Goal: Task Accomplishment & Management: Complete application form

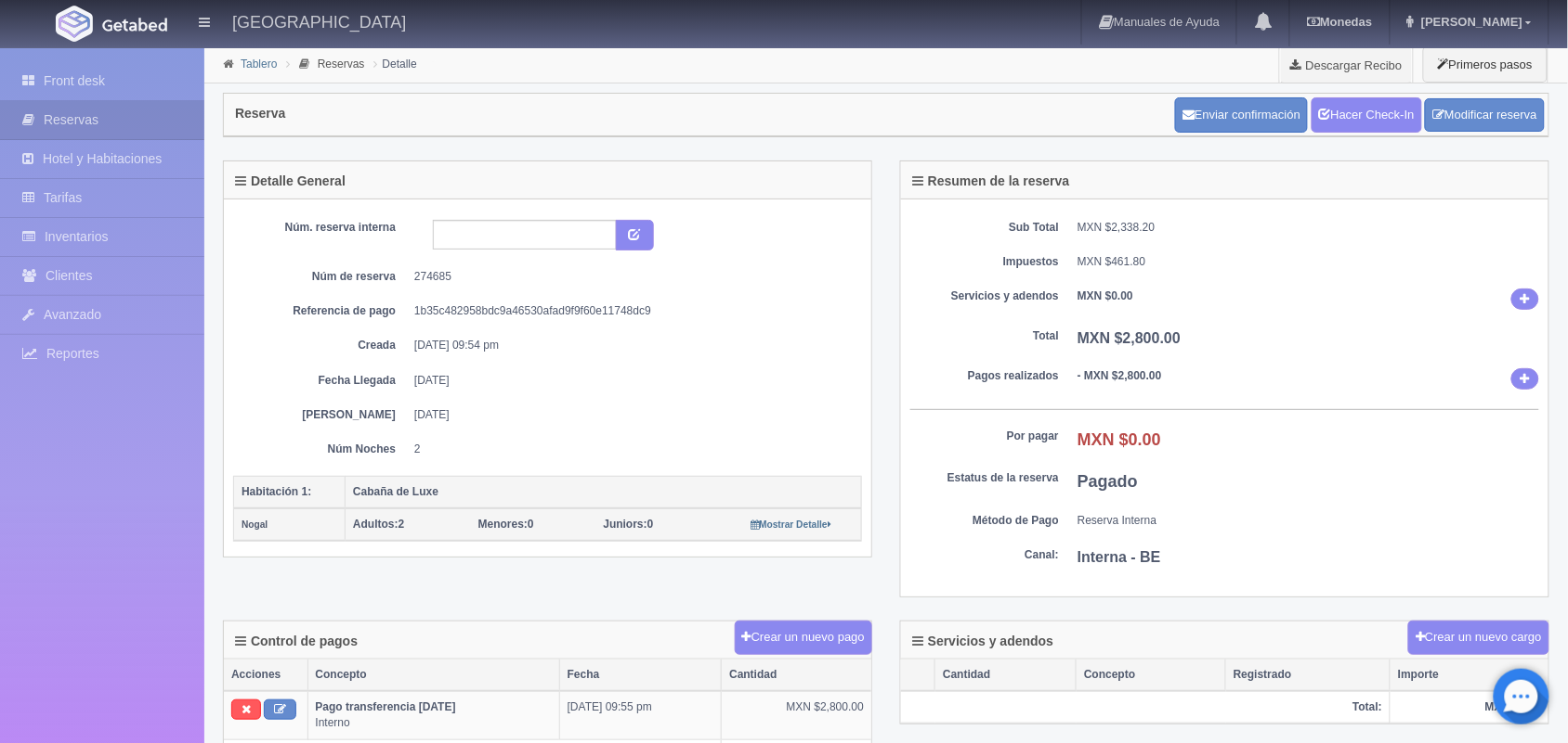
click at [253, 59] on link "Tablero" at bounding box center [258, 64] width 37 height 13
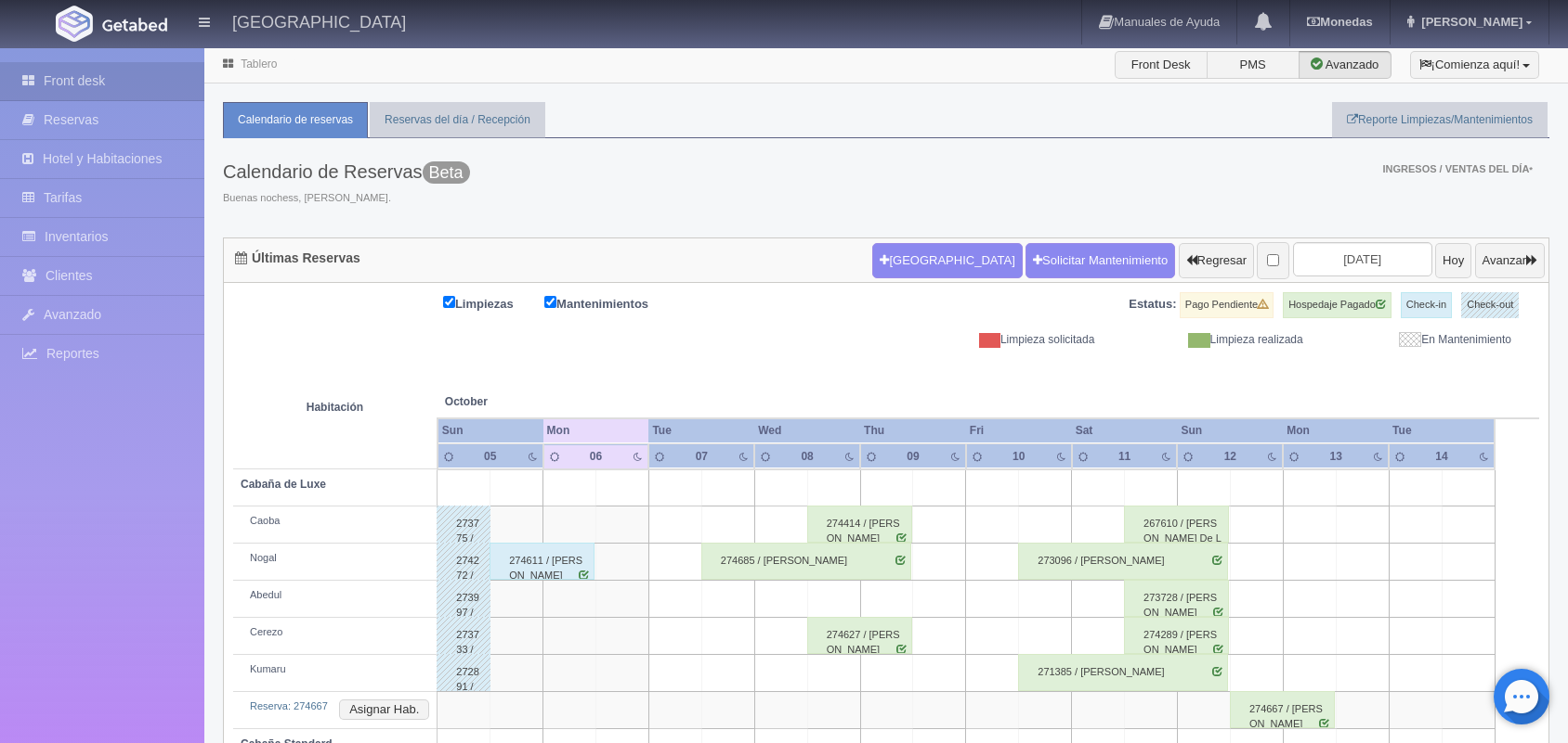
scroll to position [248, 0]
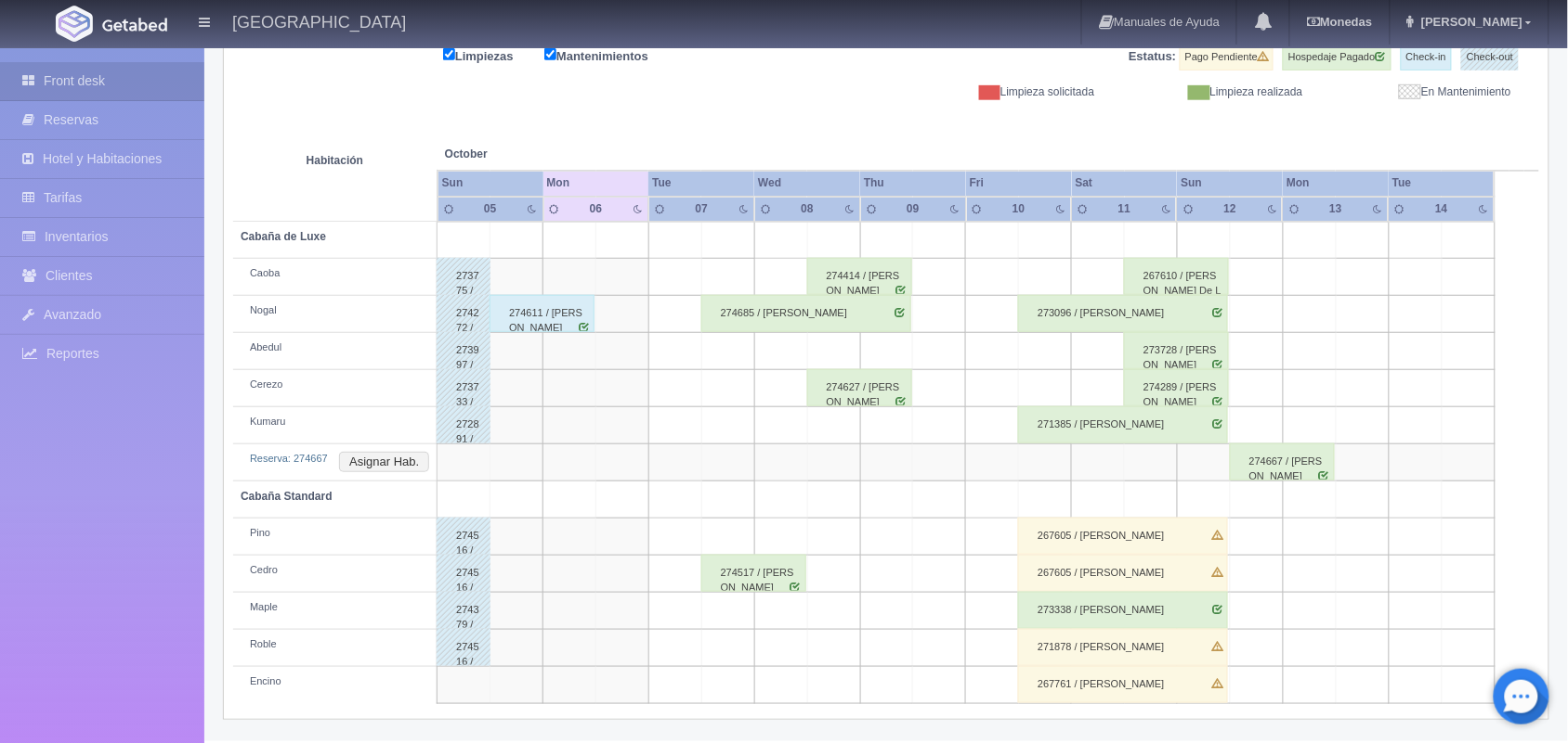
click at [1567, 495] on html "Hotel Xacallan Manuales de Ayuda Actualizaciones recientes Monedas Tipo de camb…" at bounding box center [784, 123] width 1568 height 743
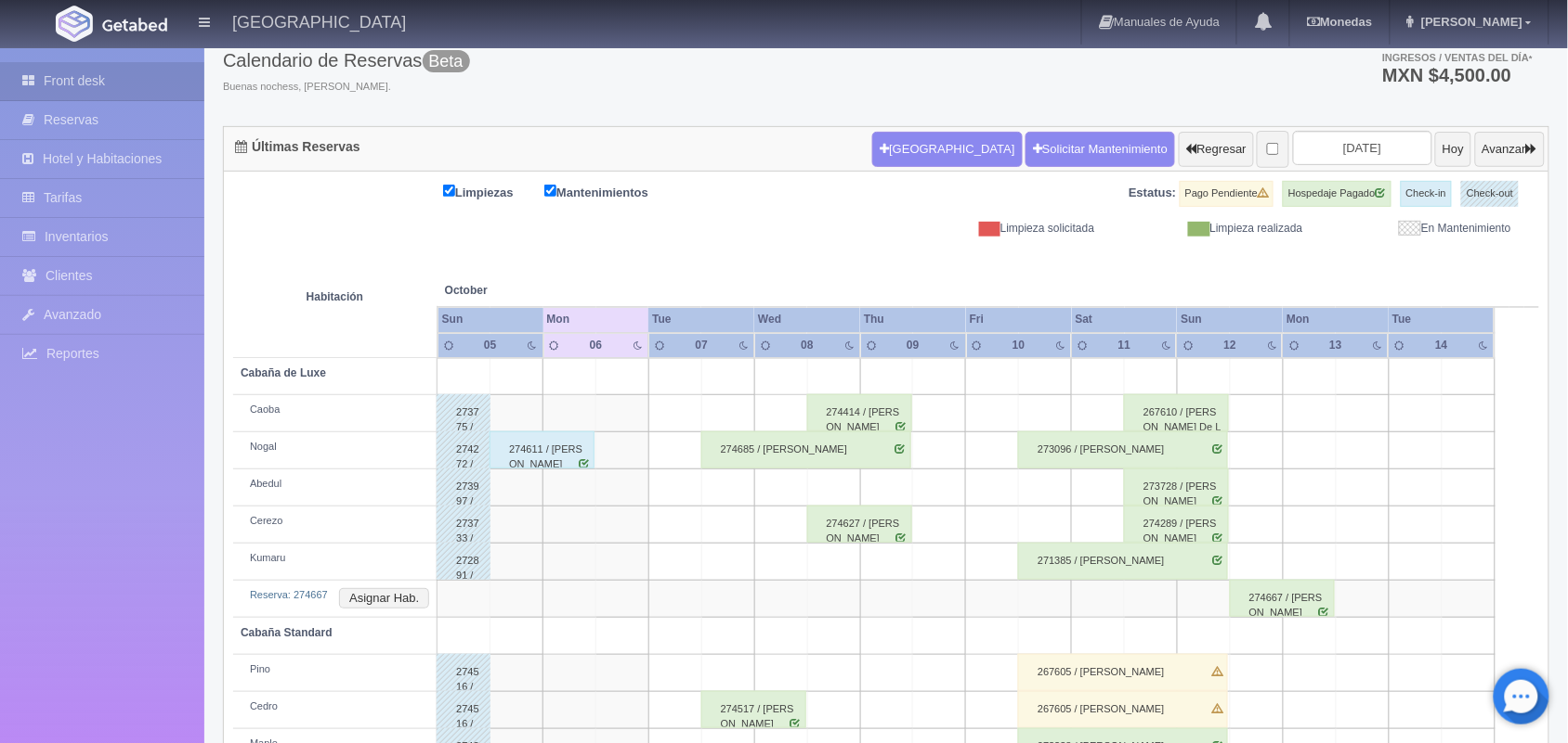
scroll to position [114, 0]
click at [1331, 141] on input "[DATE]" at bounding box center [1363, 146] width 139 height 35
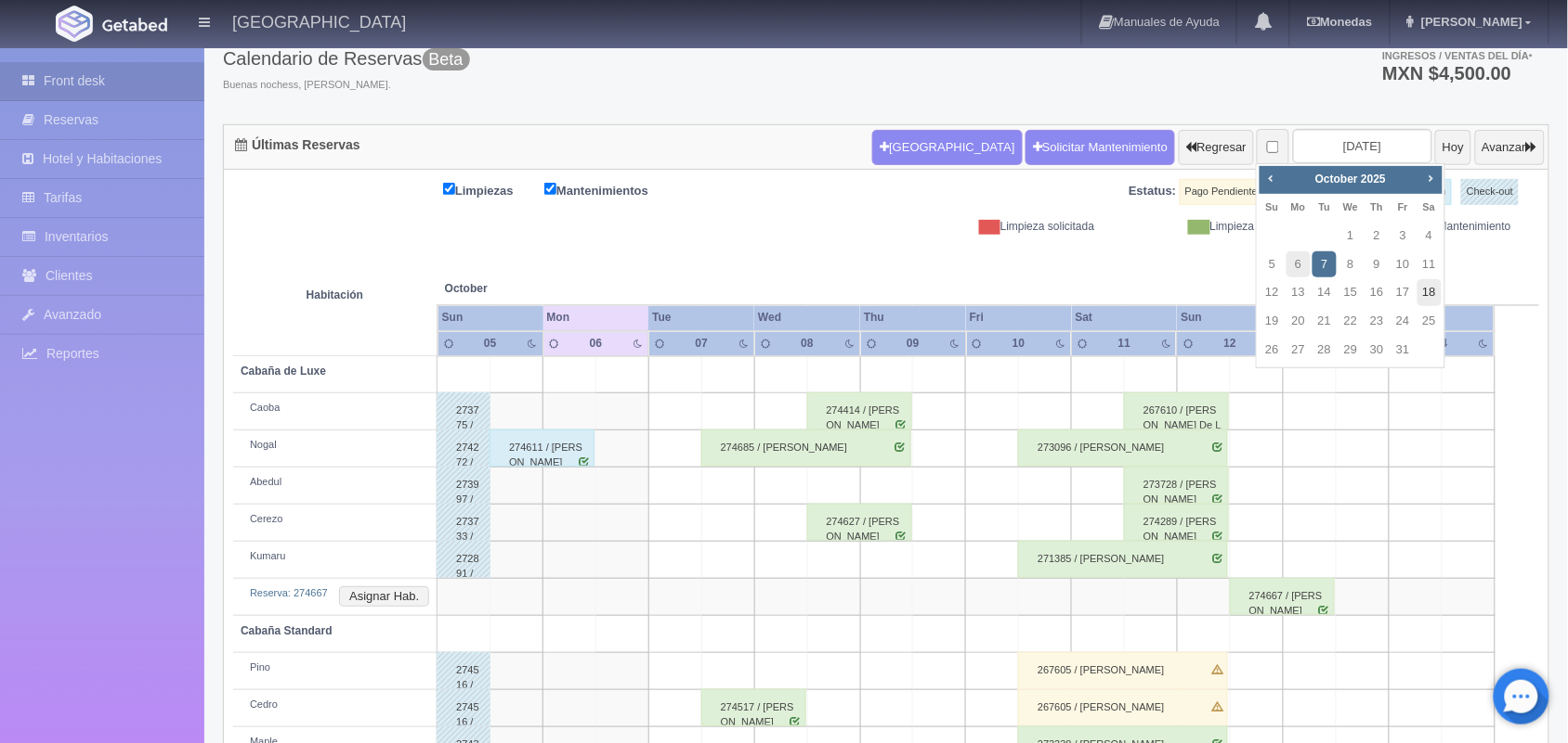
click at [1425, 290] on link "18" at bounding box center [1429, 293] width 24 height 27
type input "2025-10-18"
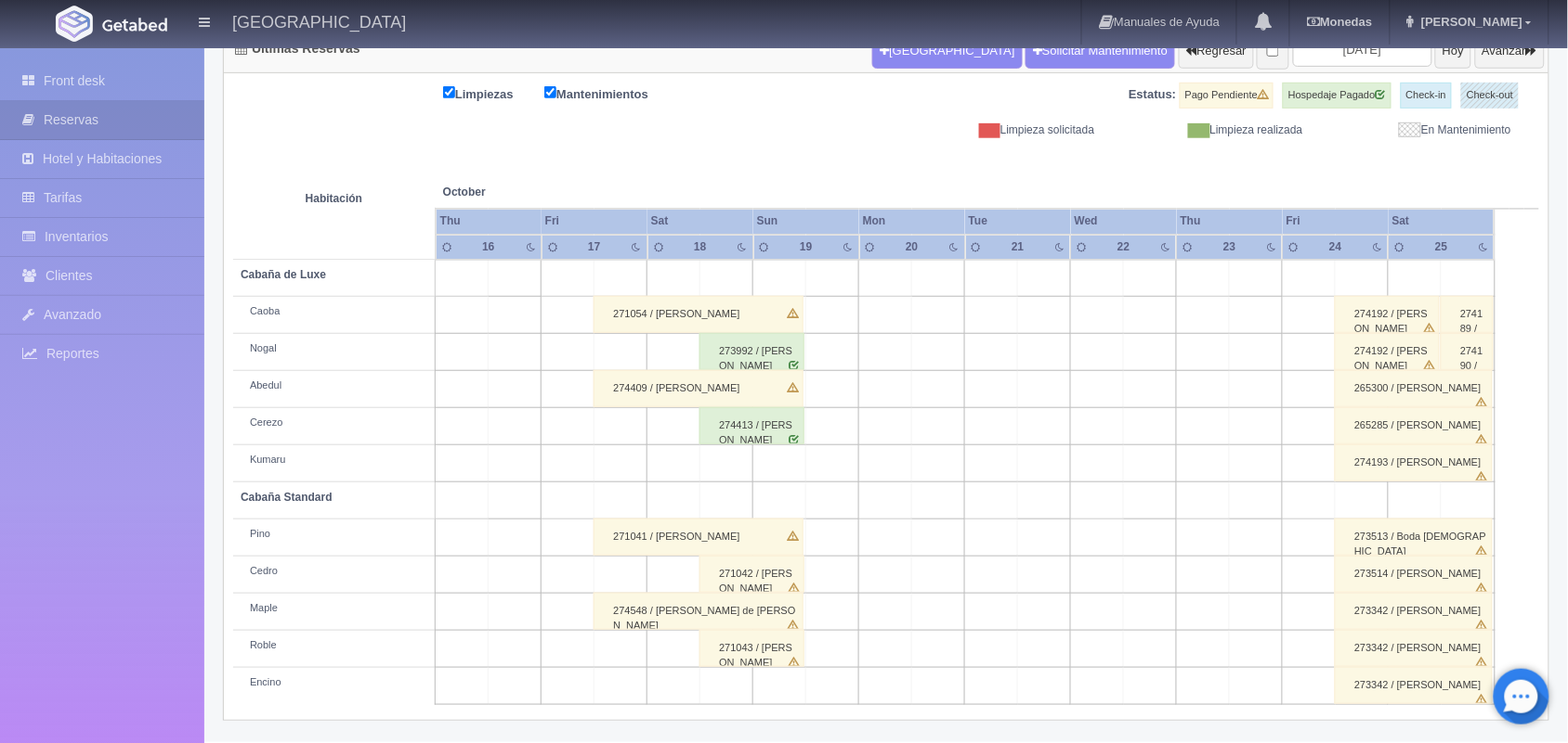
scroll to position [211, 0]
drag, startPoint x: 0, startPoint y: 0, endPoint x: 1584, endPoint y: 367, distance: 1626.0
click at [1567, 367] on html "[GEOGRAPHIC_DATA] Manuales de Ayuda Actualizaciones recientes [GEOGRAPHIC_DATA]…" at bounding box center [784, 160] width 1568 height 743
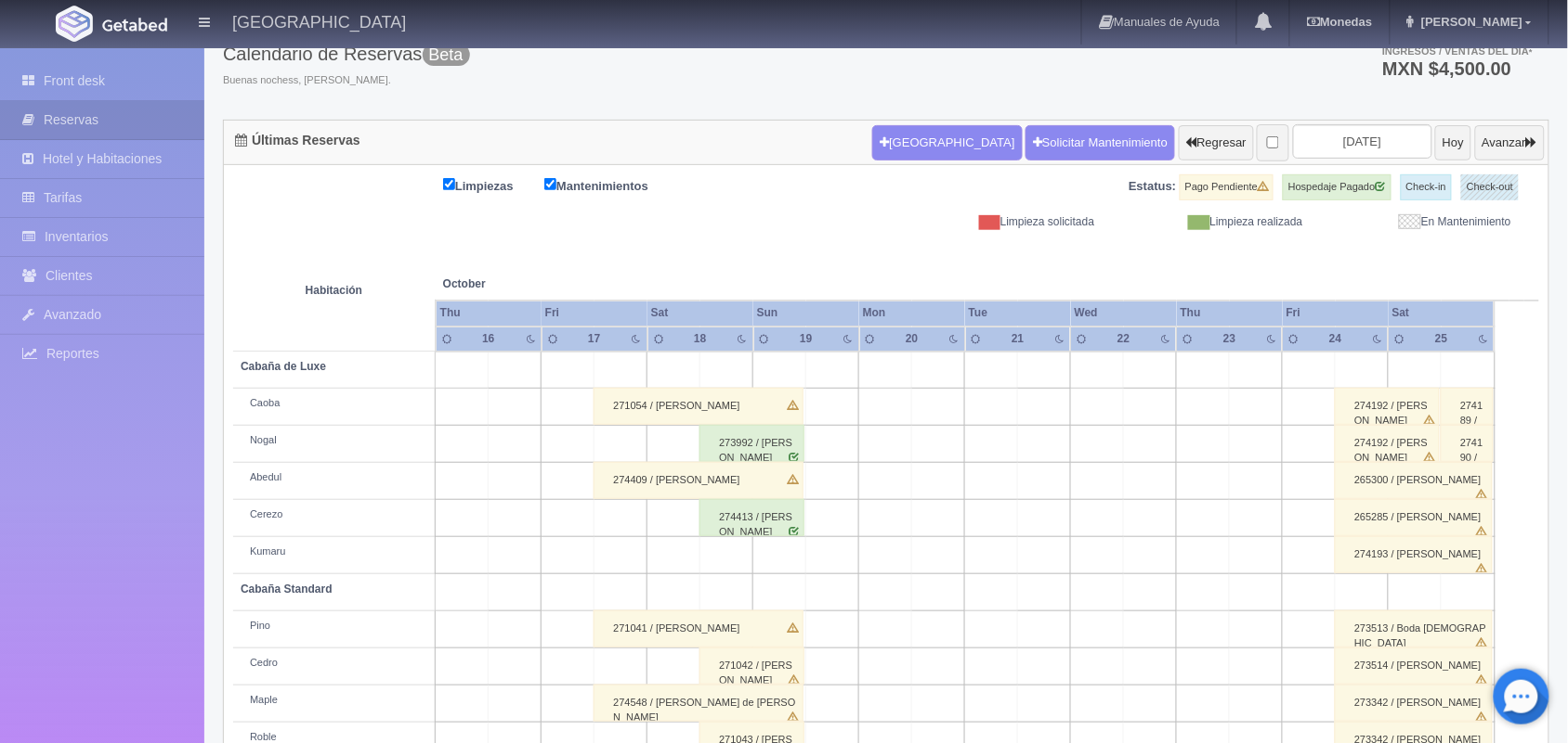
scroll to position [0, 0]
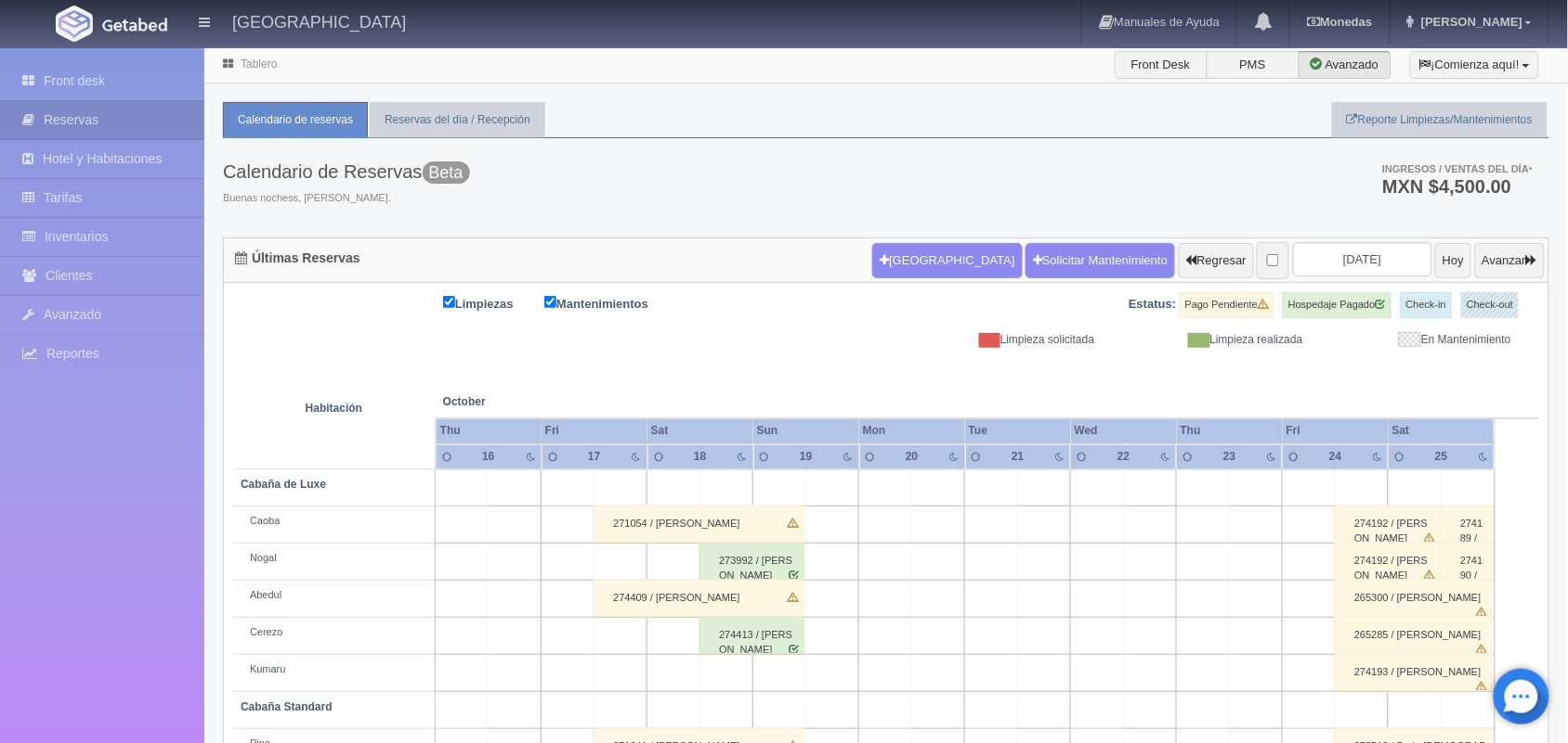
click at [248, 63] on link "Tablero" at bounding box center [258, 64] width 37 height 13
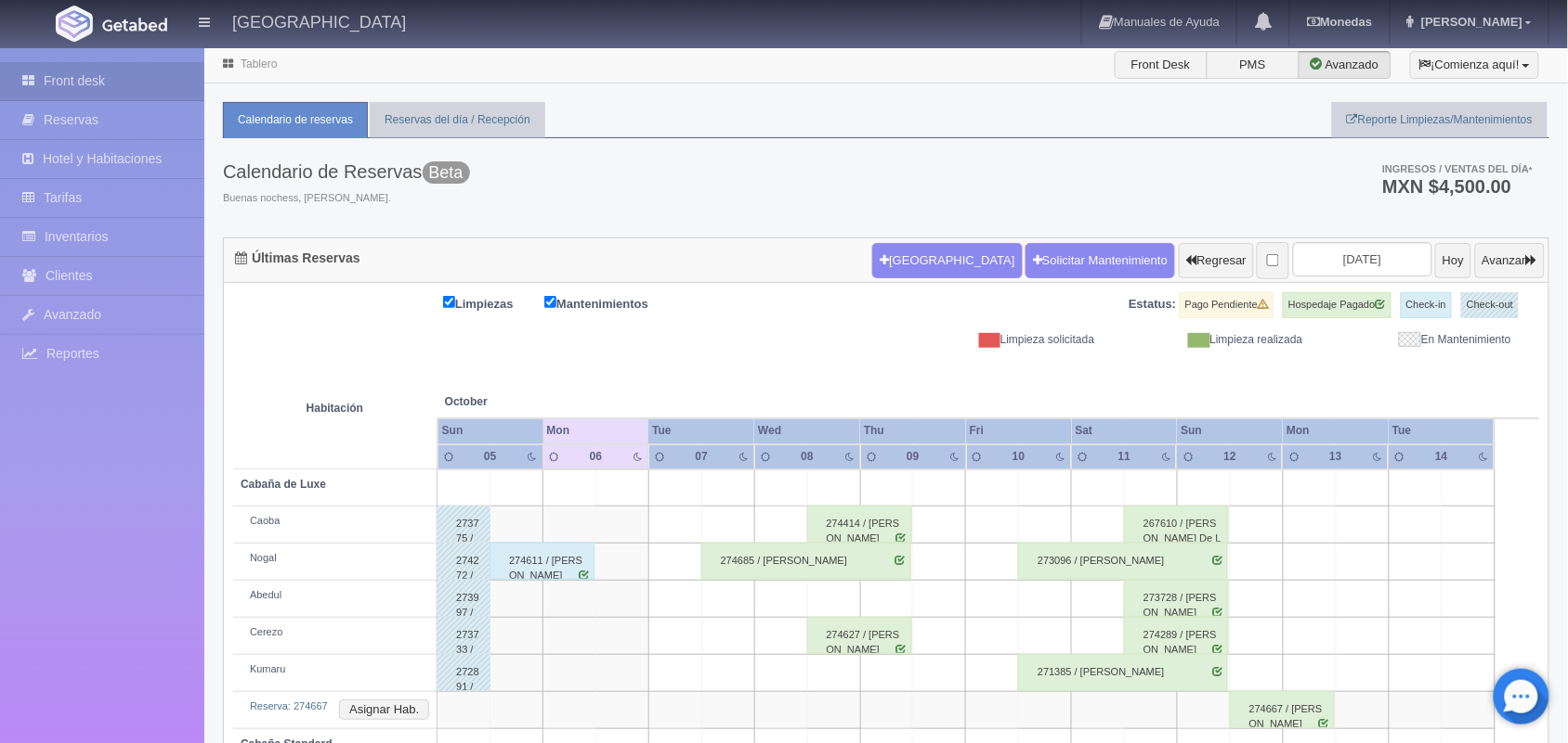
scroll to position [248, 0]
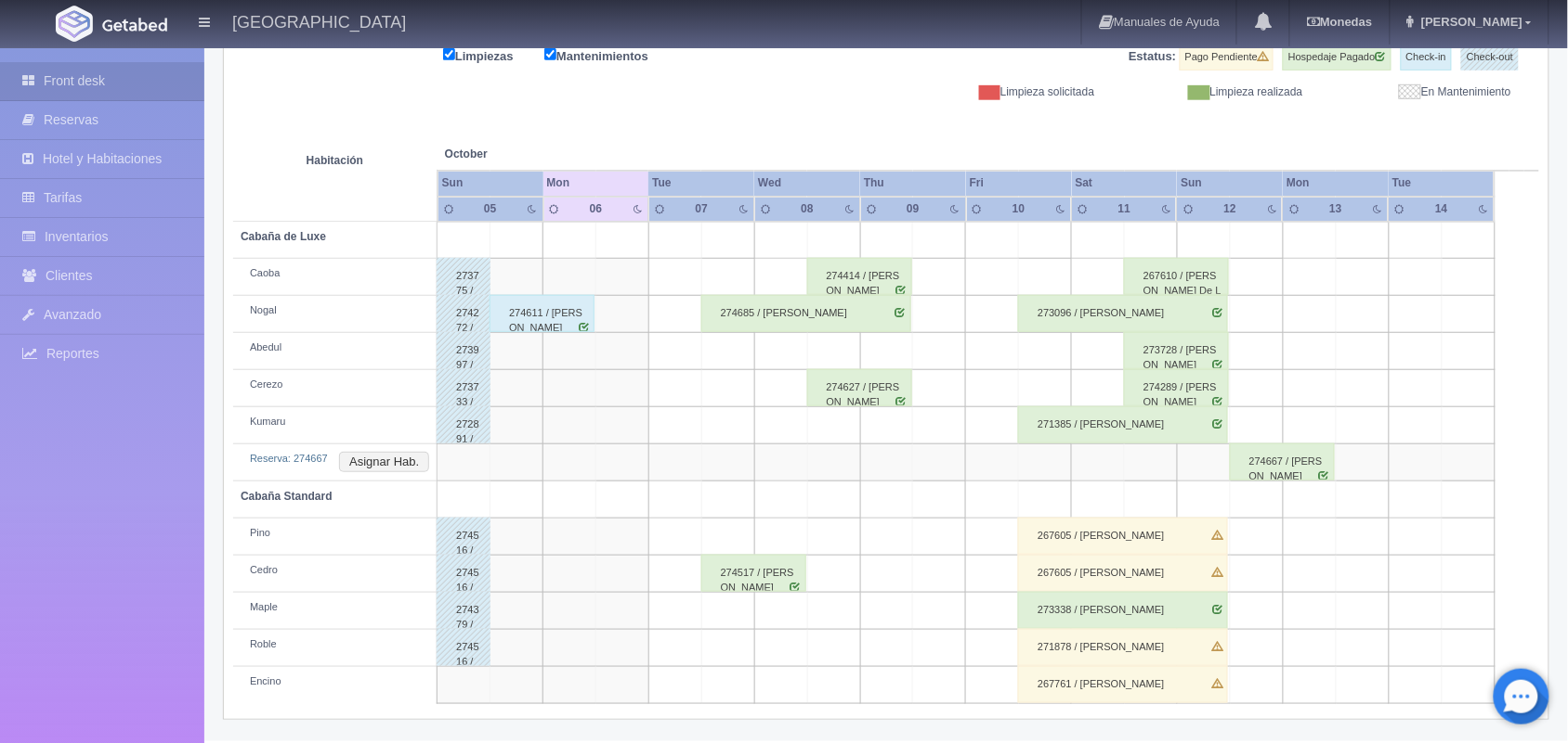
click at [787, 316] on div "274685 / Mario Alberto Sixto Ramirez" at bounding box center [806, 313] width 210 height 38
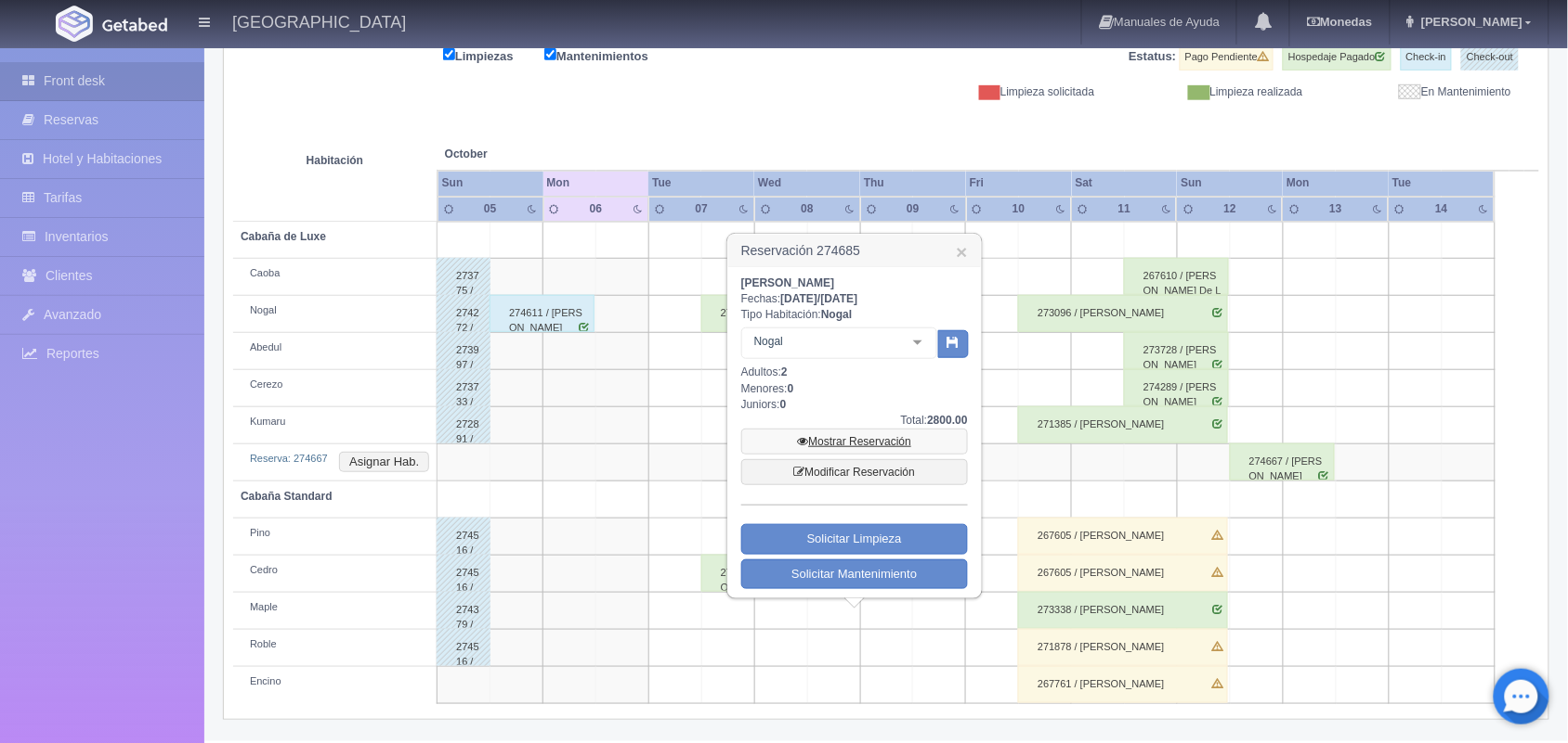
click at [838, 442] on link "Mostrar Reservación" at bounding box center [854, 441] width 227 height 26
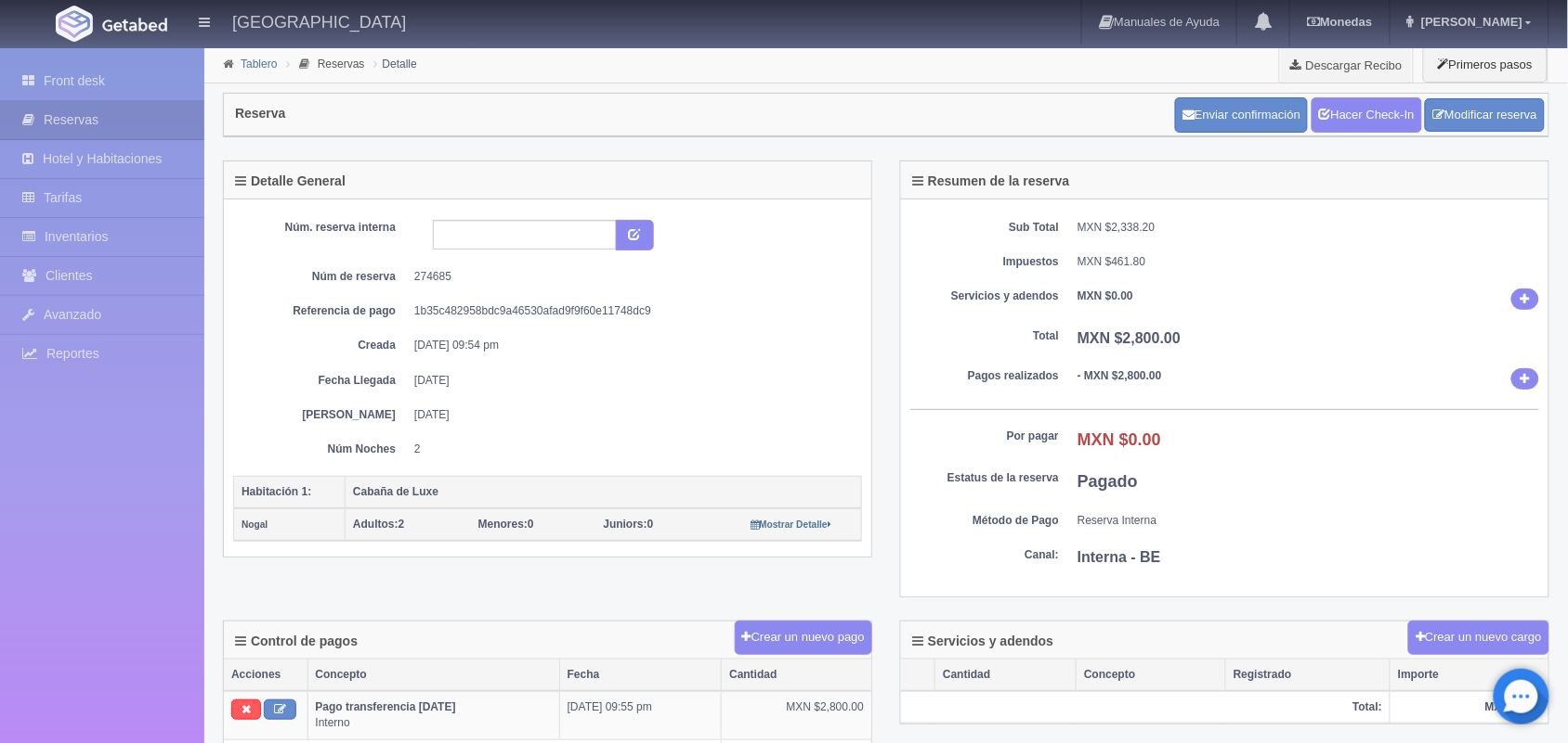
click at [252, 69] on link "Tablero" at bounding box center [258, 64] width 37 height 13
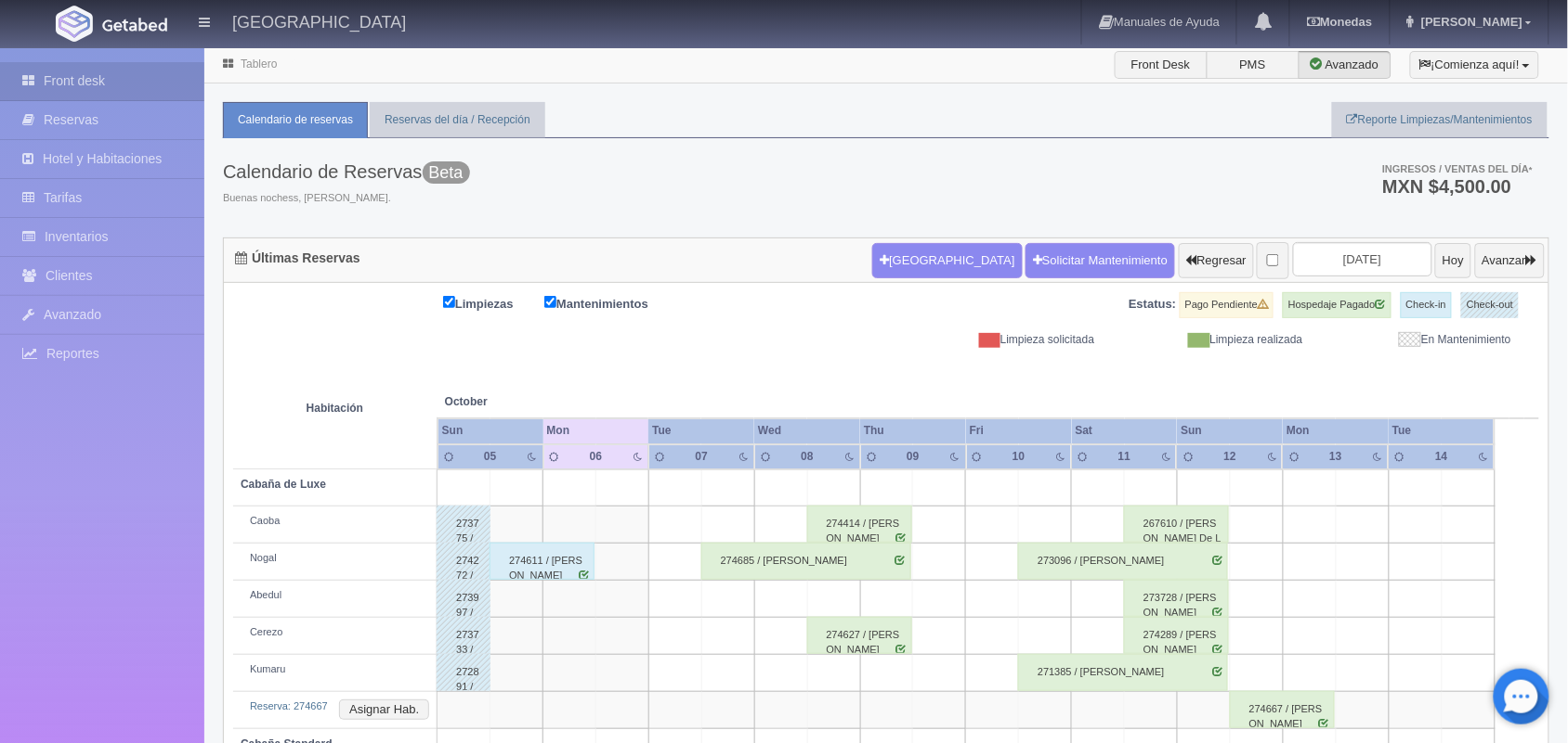
scroll to position [248, 0]
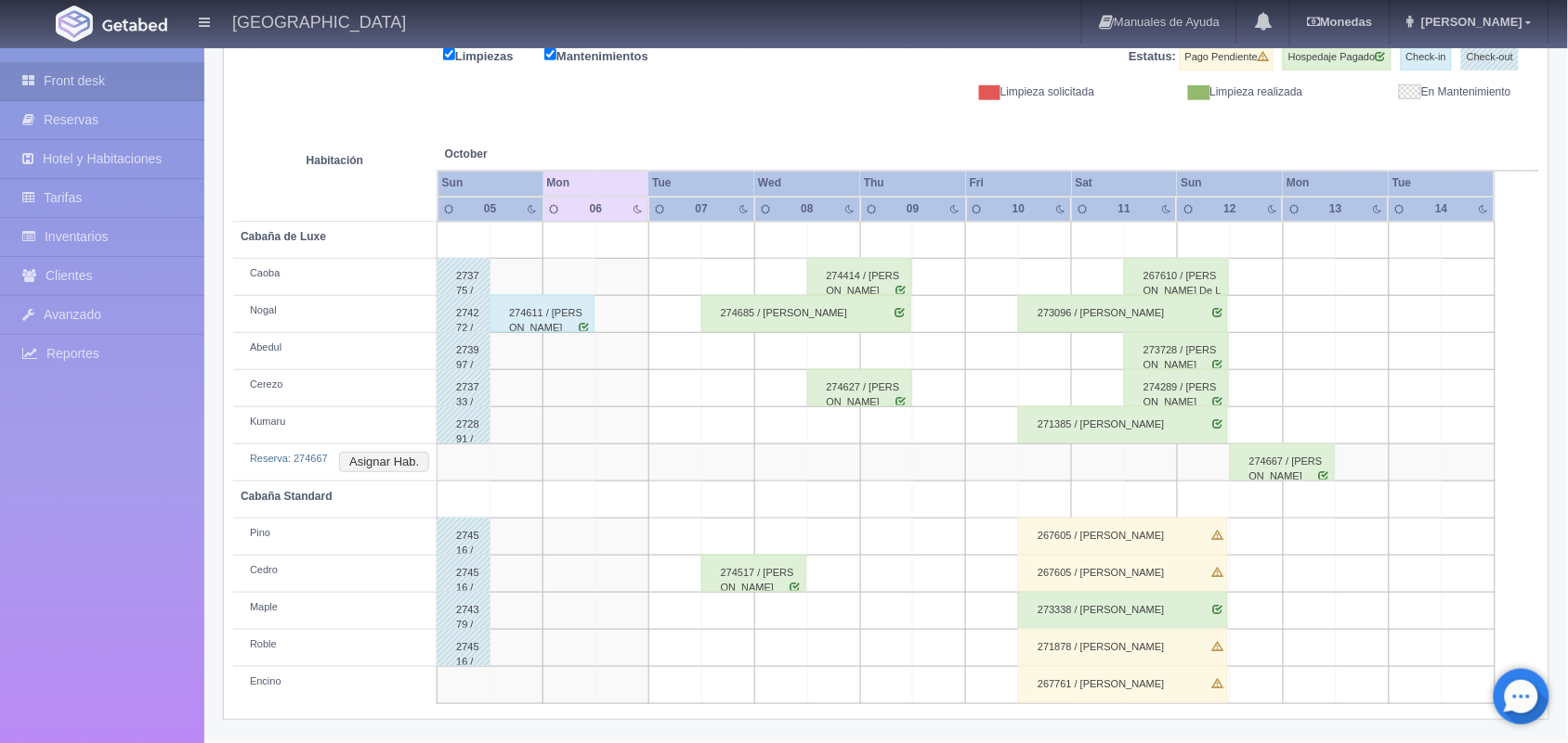
click at [755, 571] on div "274517 / [PERSON_NAME]" at bounding box center [753, 573] width 105 height 38
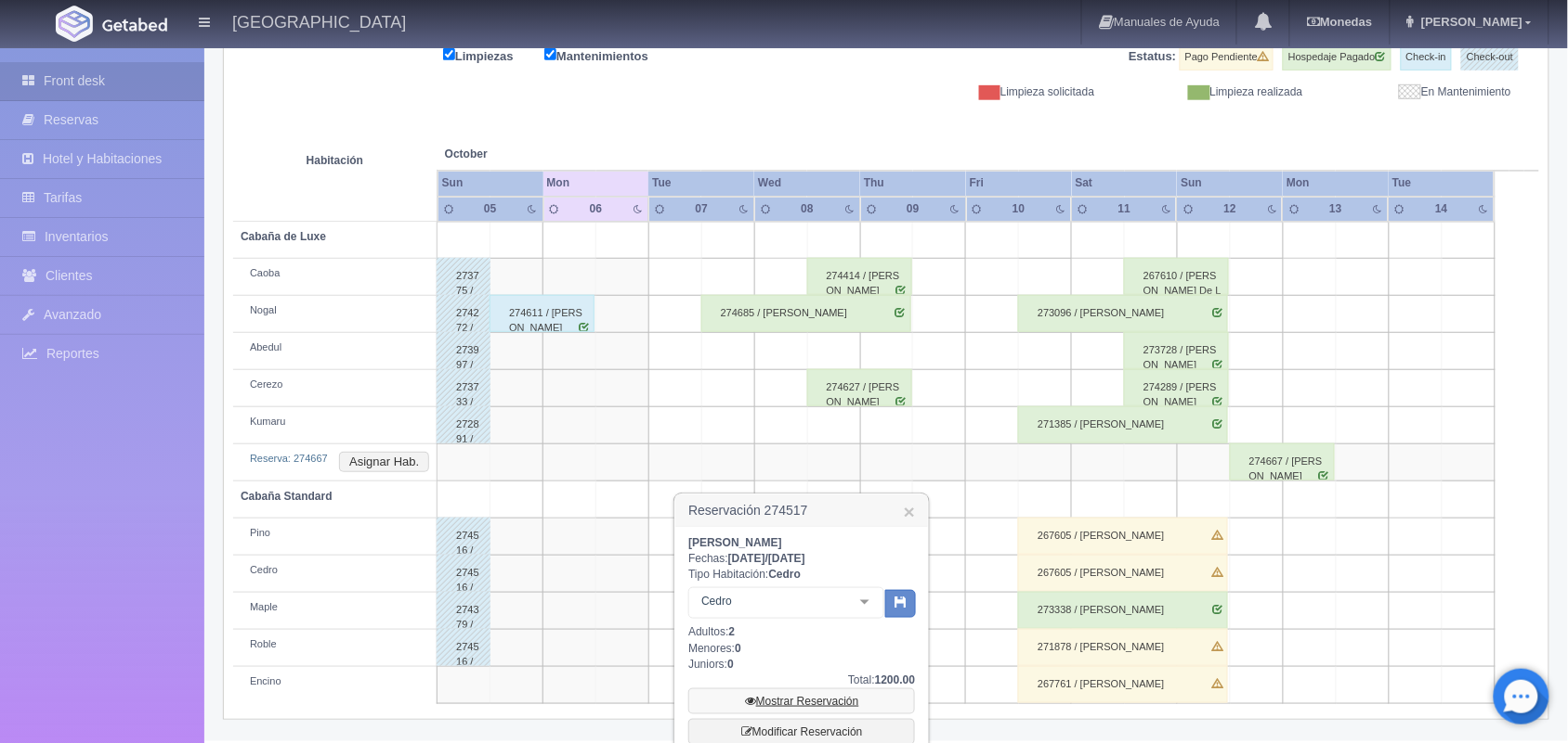
click at [813, 707] on link "Mostrar Reservación" at bounding box center [801, 702] width 227 height 26
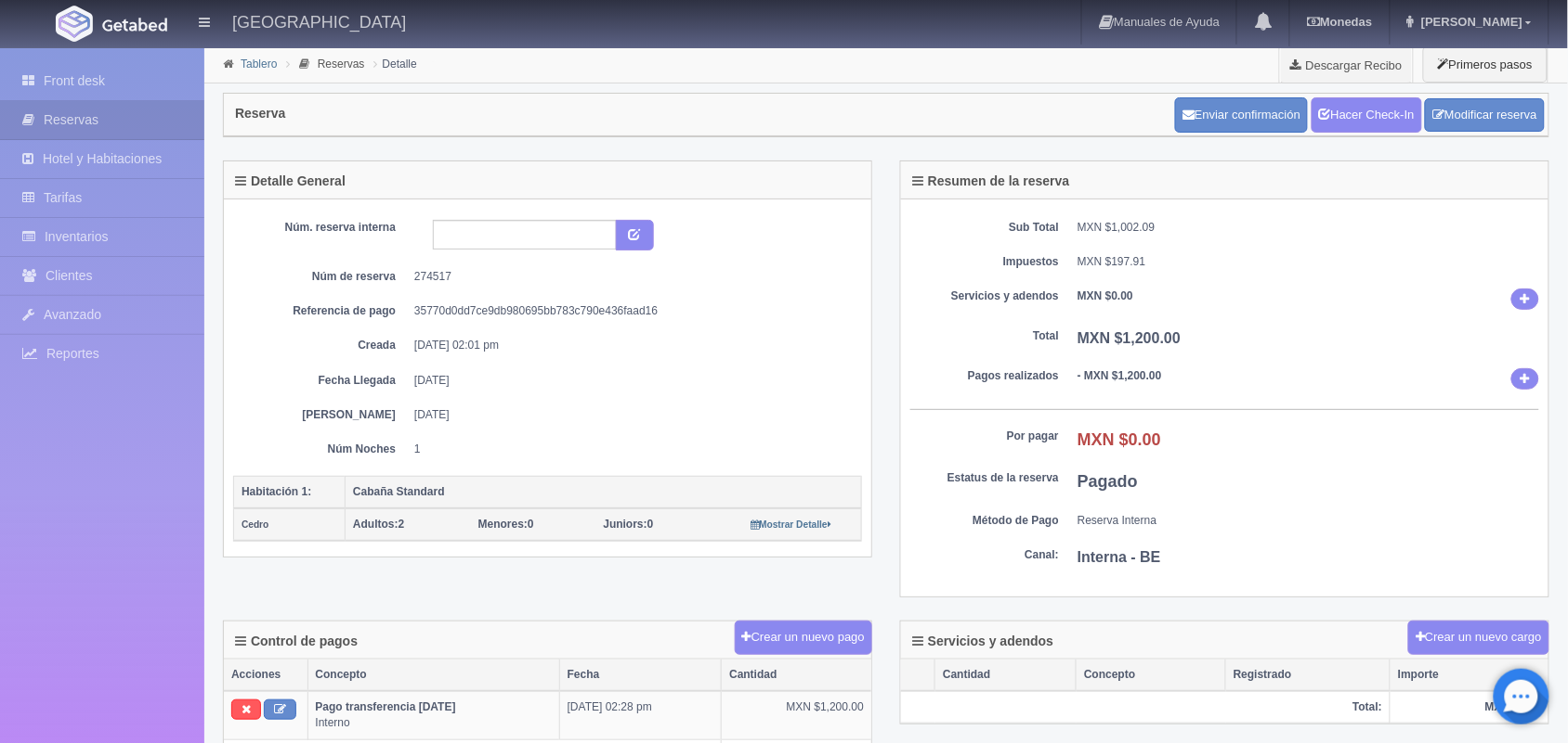
click at [251, 66] on link "Tablero" at bounding box center [258, 64] width 37 height 13
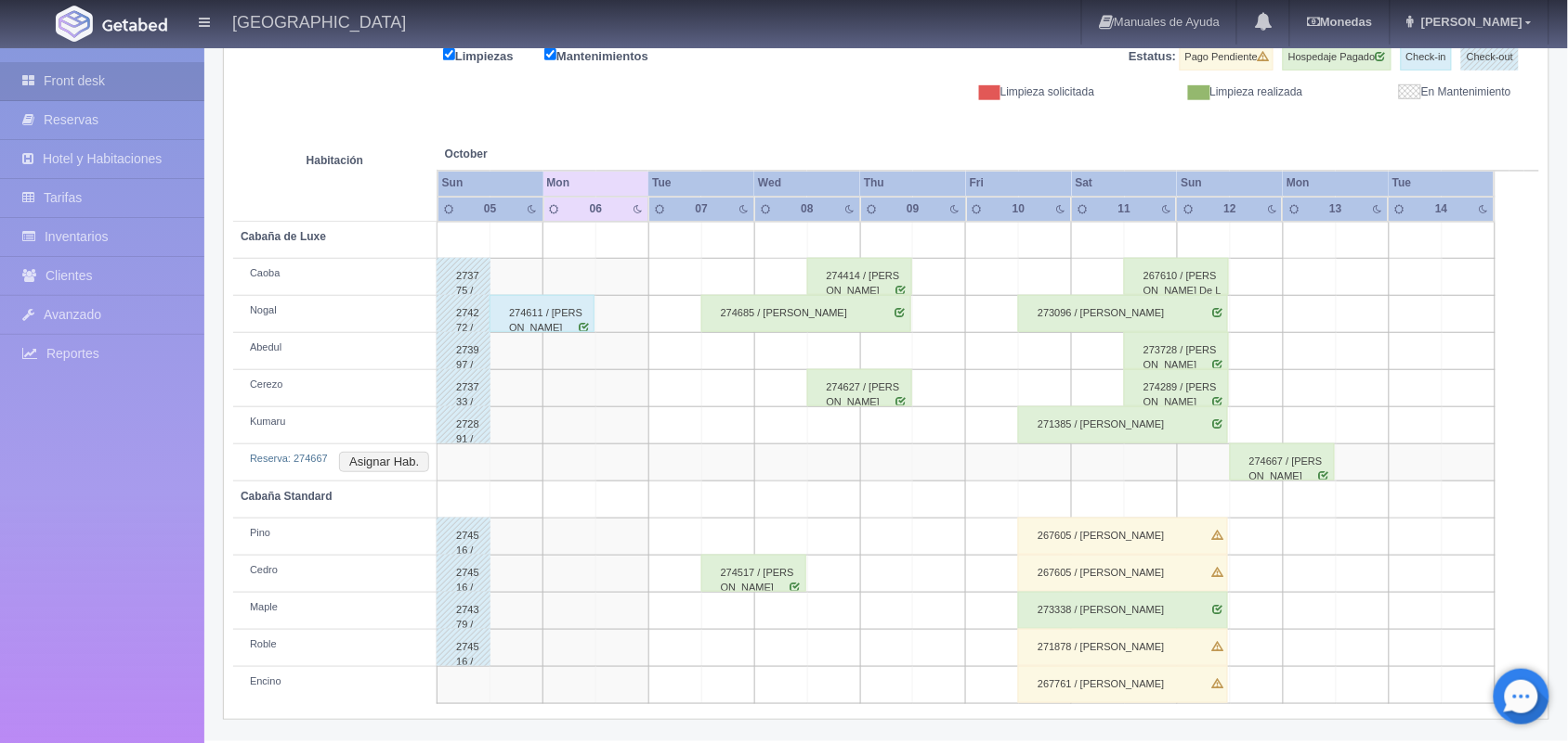
scroll to position [182, 0]
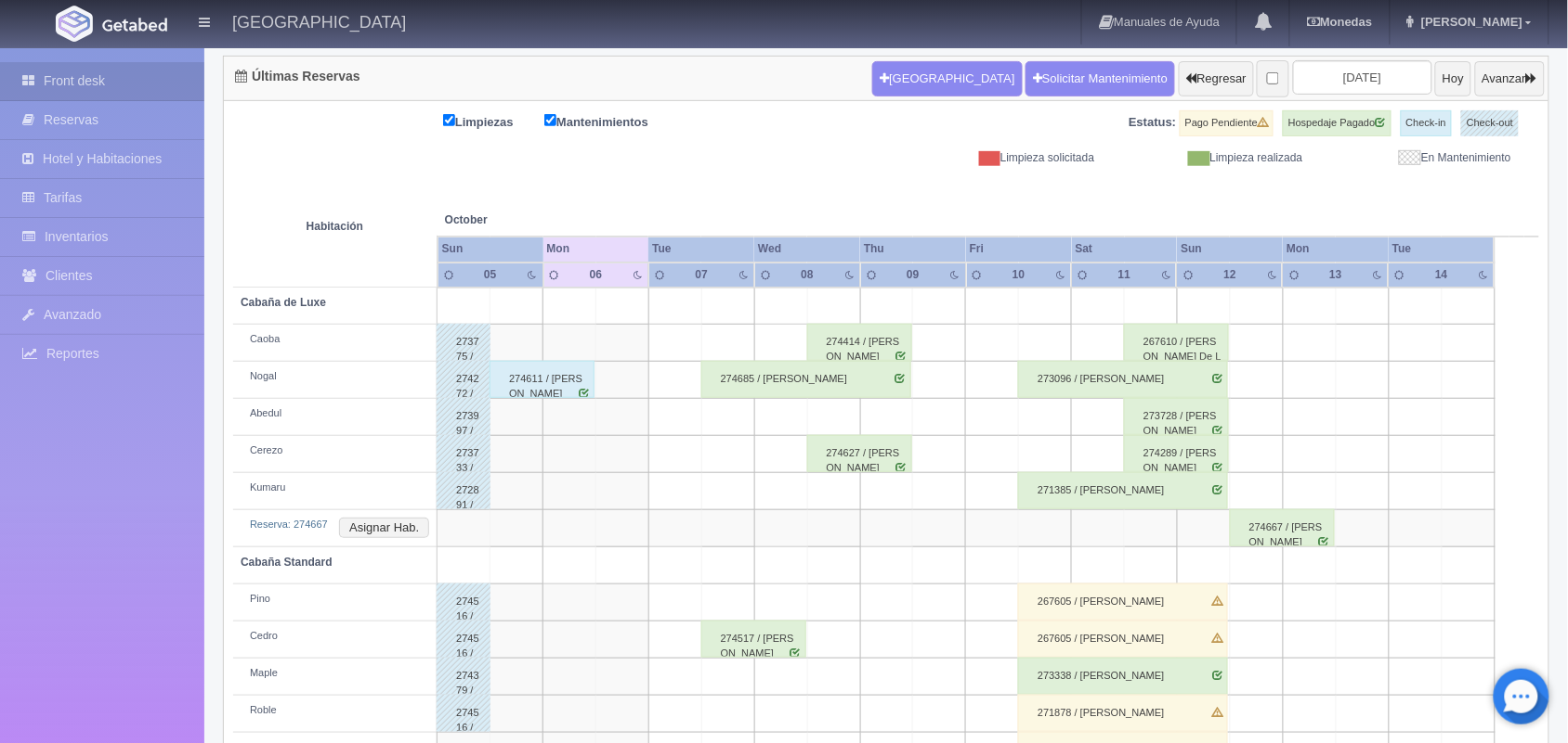
click at [731, 650] on div "274517 / [PERSON_NAME]" at bounding box center [753, 639] width 105 height 38
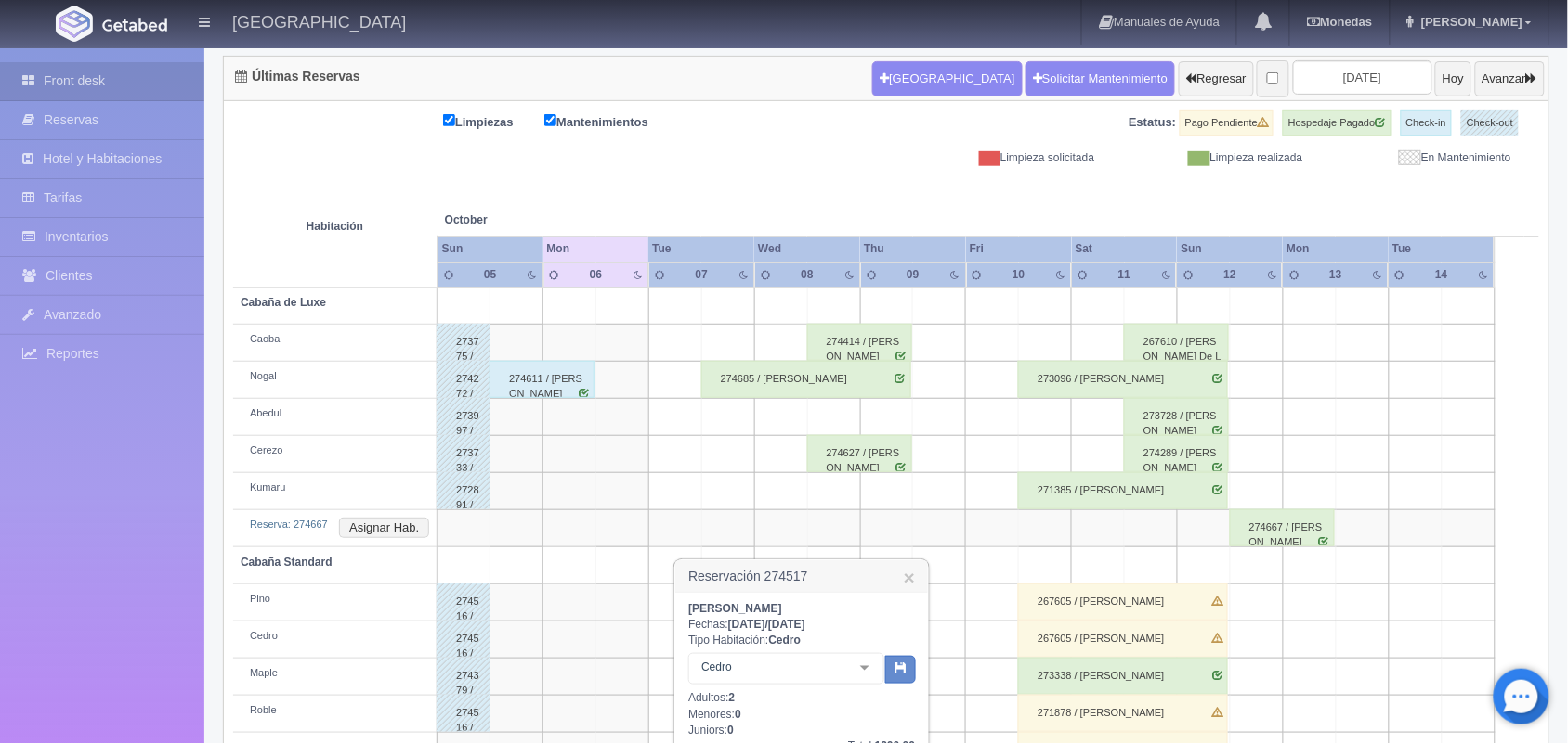
click at [866, 668] on div at bounding box center [864, 668] width 38 height 28
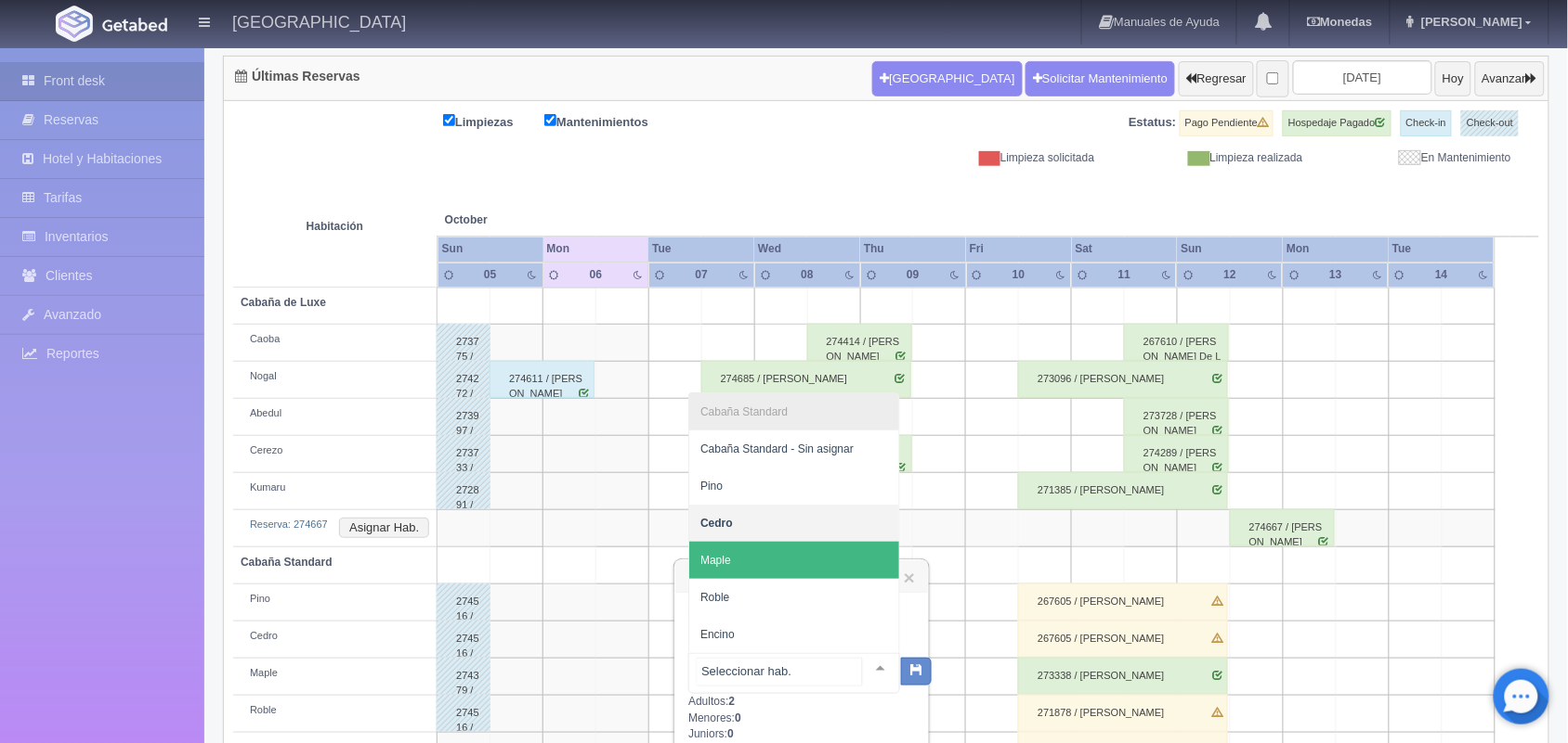
click at [799, 557] on span "Maple" at bounding box center [795, 560] width 210 height 38
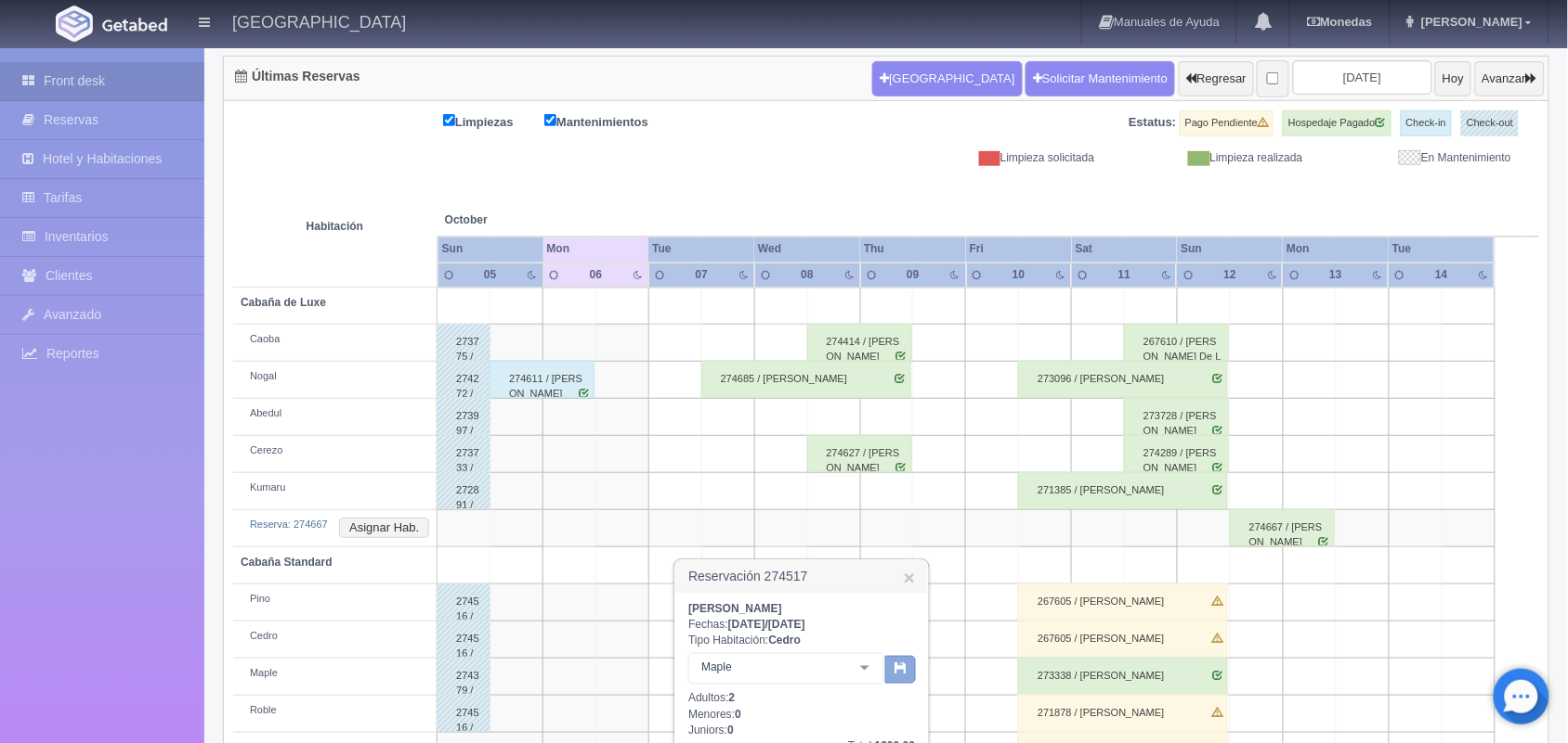
click at [901, 669] on icon "button" at bounding box center [900, 668] width 13 height 13
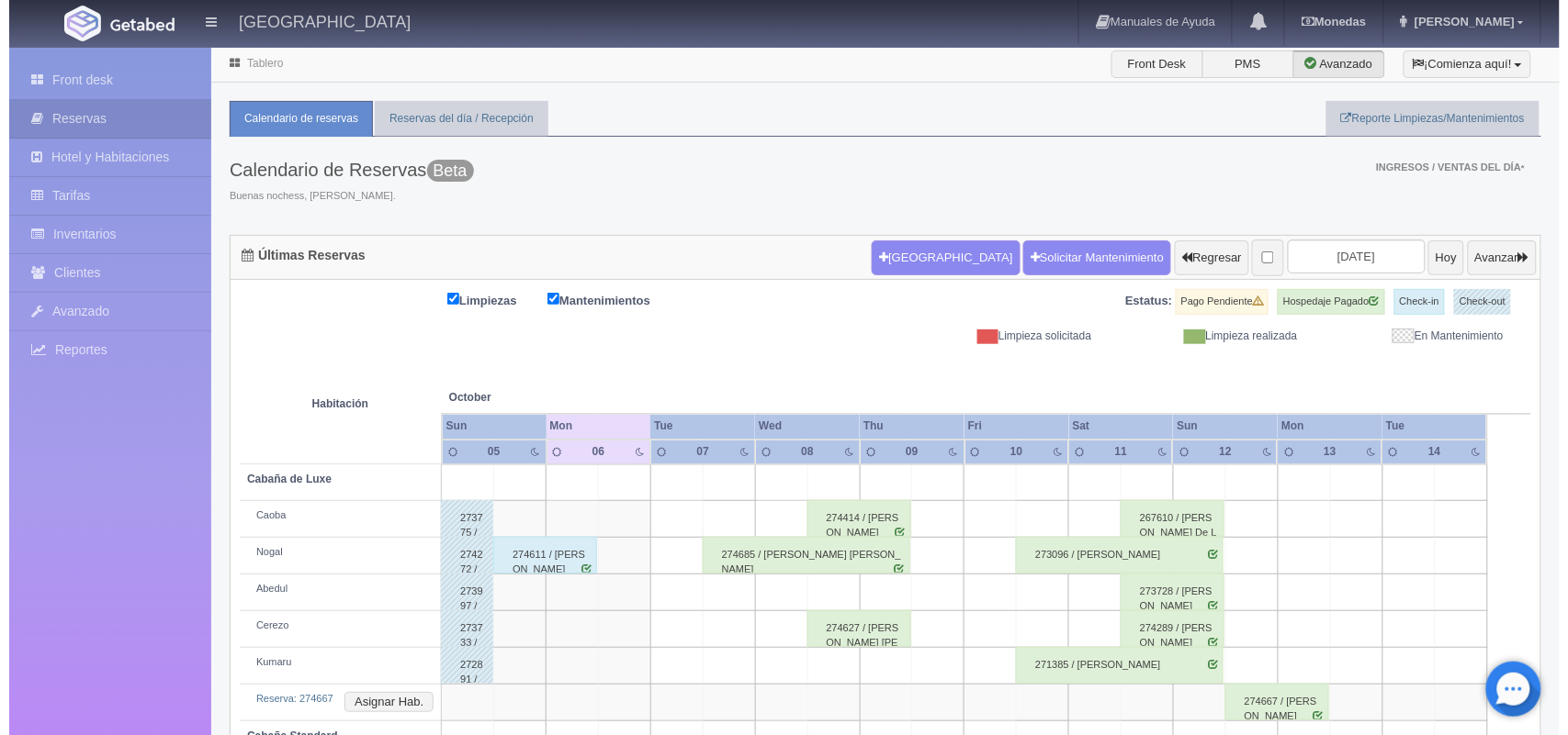
scroll to position [137, 0]
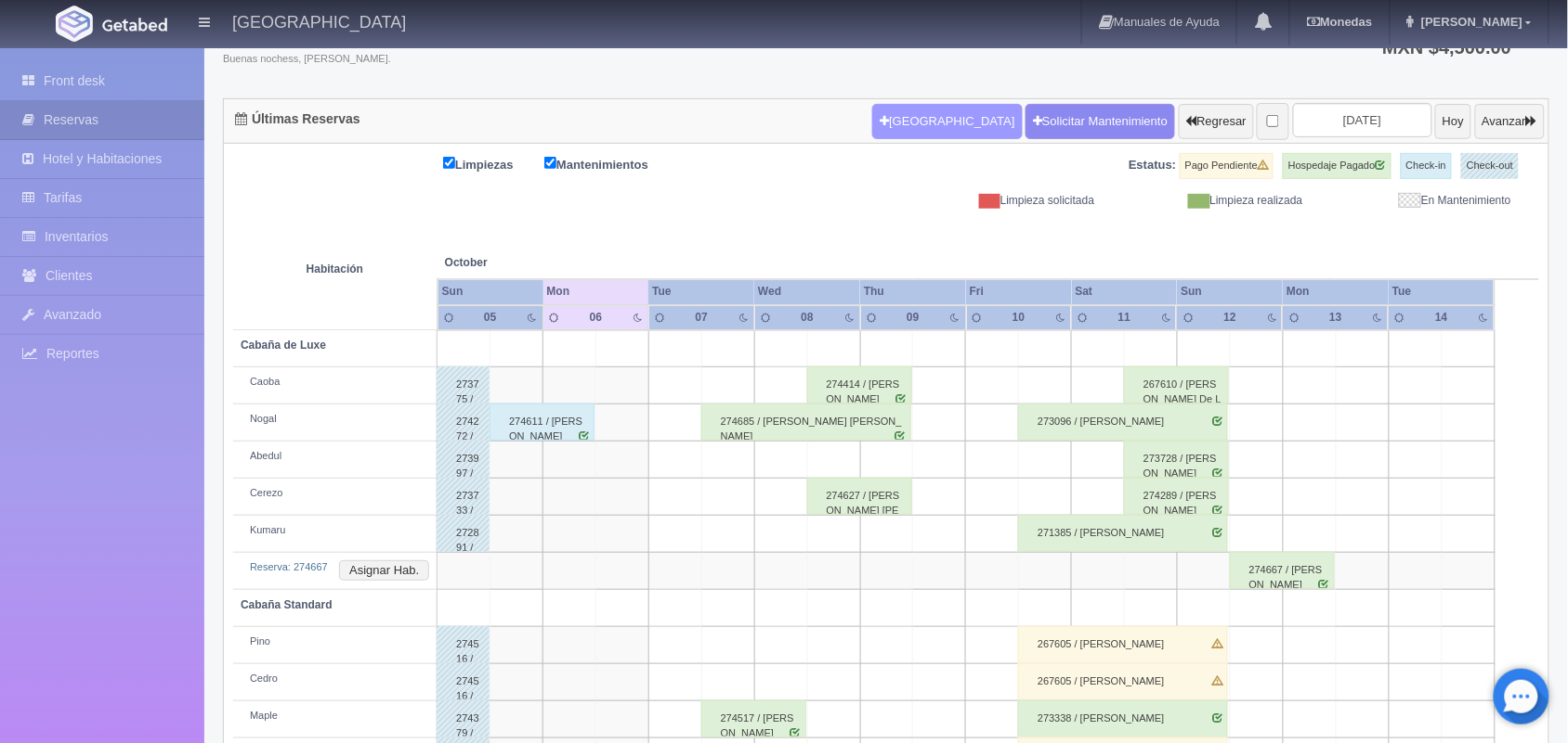
click at [879, 139] on button "[GEOGRAPHIC_DATA]" at bounding box center [946, 121] width 149 height 36
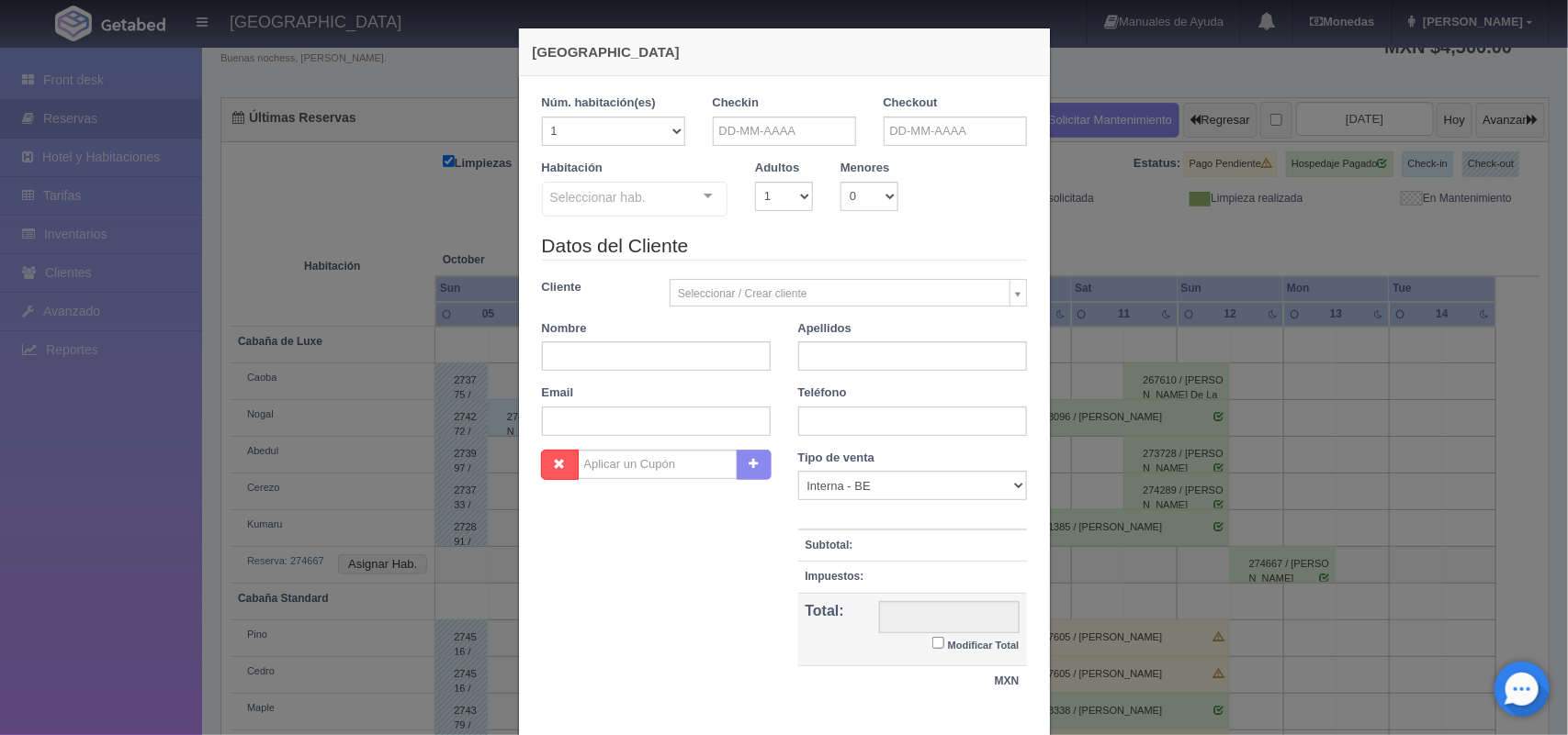
checkbox input "false"
click at [772, 132] on input "text" at bounding box center [784, 131] width 143 height 30
click at [767, 248] on link "7" at bounding box center [772, 247] width 24 height 27
type input "[DATE]"
checkbox input "false"
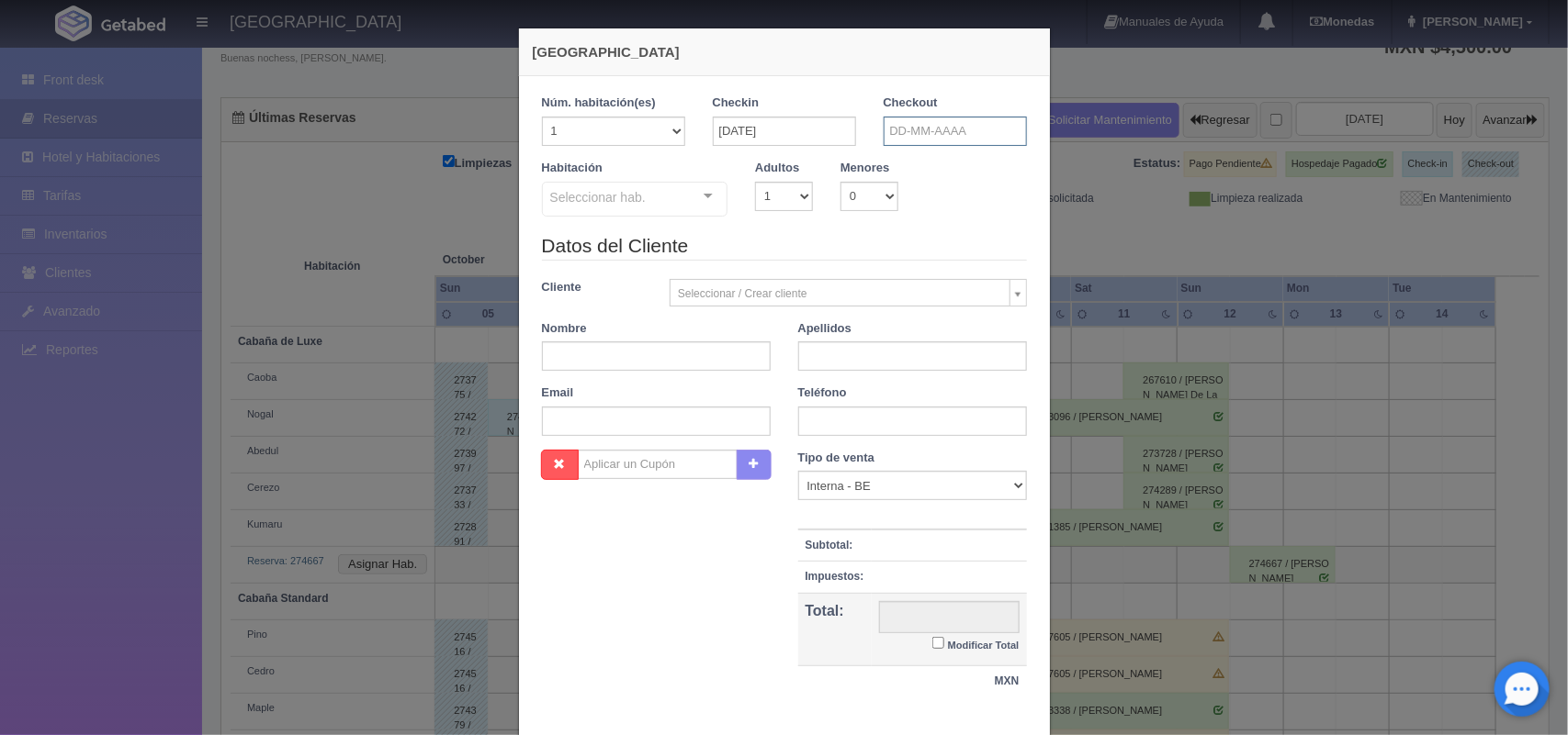
click at [985, 126] on input "text" at bounding box center [956, 131] width 143 height 30
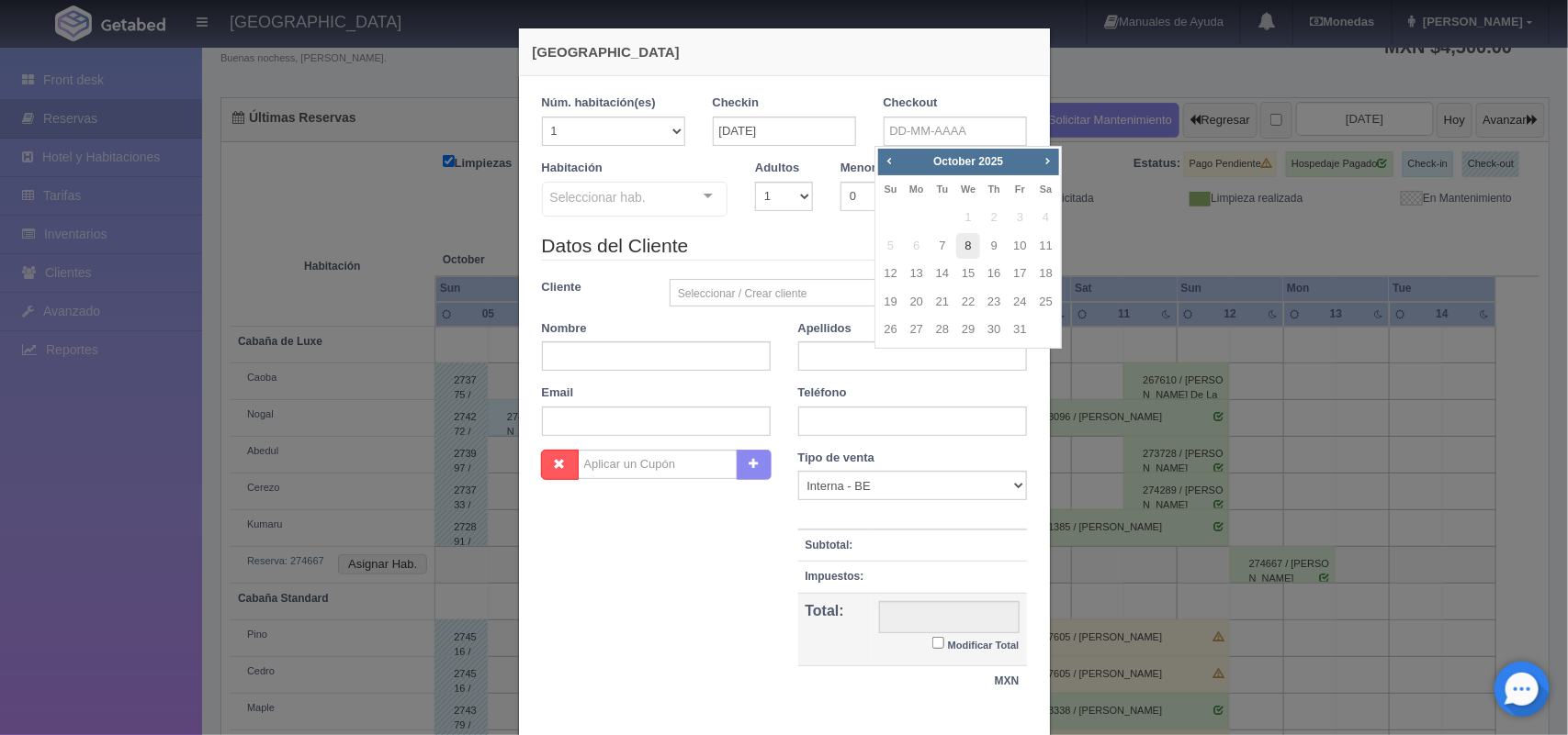
click at [961, 246] on link "8" at bounding box center [968, 247] width 24 height 27
type input "[DATE]"
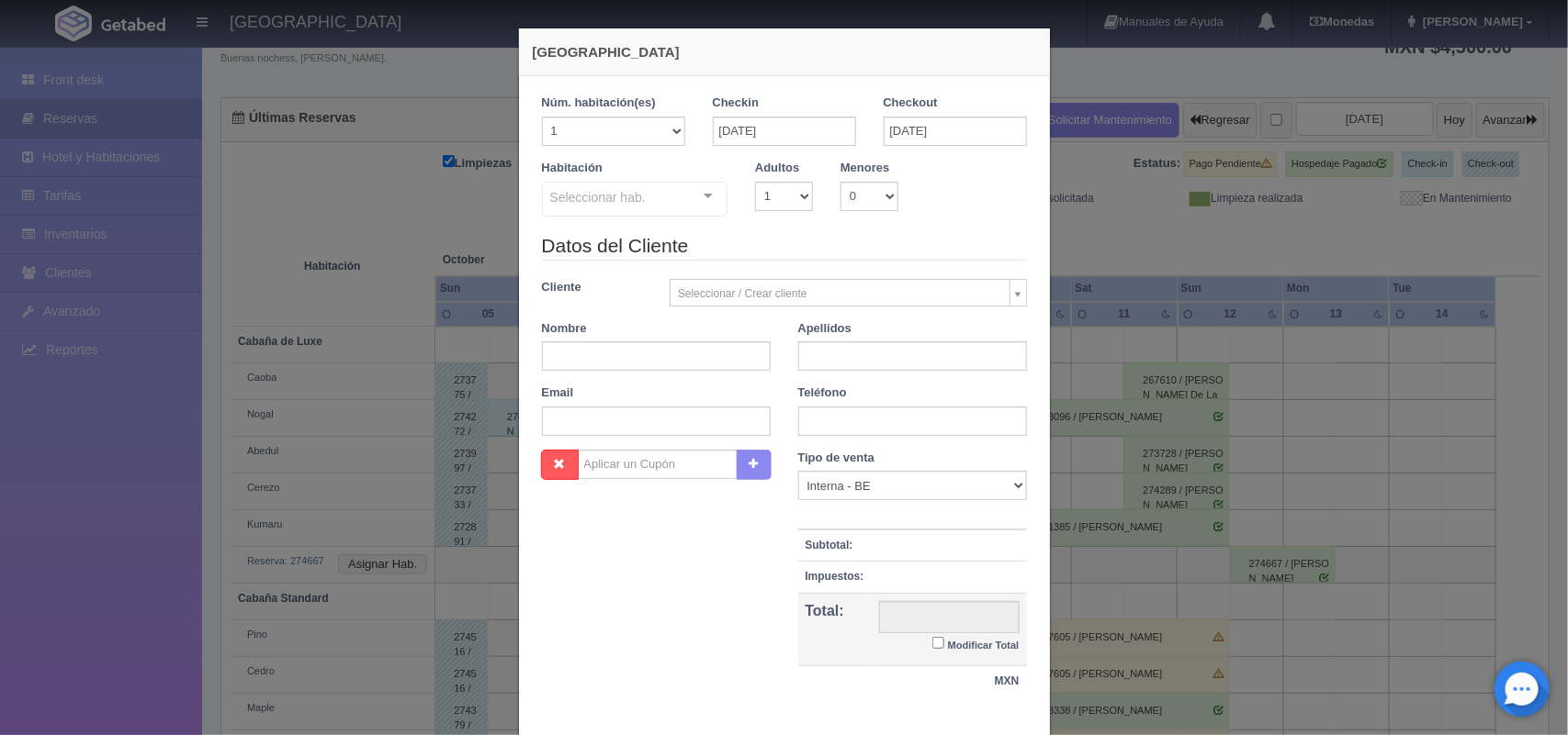
checkbox input "false"
click at [779, 195] on select "1 2 3 4 5 6 7 8 9 10" at bounding box center [784, 196] width 58 height 30
select select "2"
click at [755, 182] on select "1 2 3 4 5 6 7 8 9 10" at bounding box center [784, 196] width 58 height 30
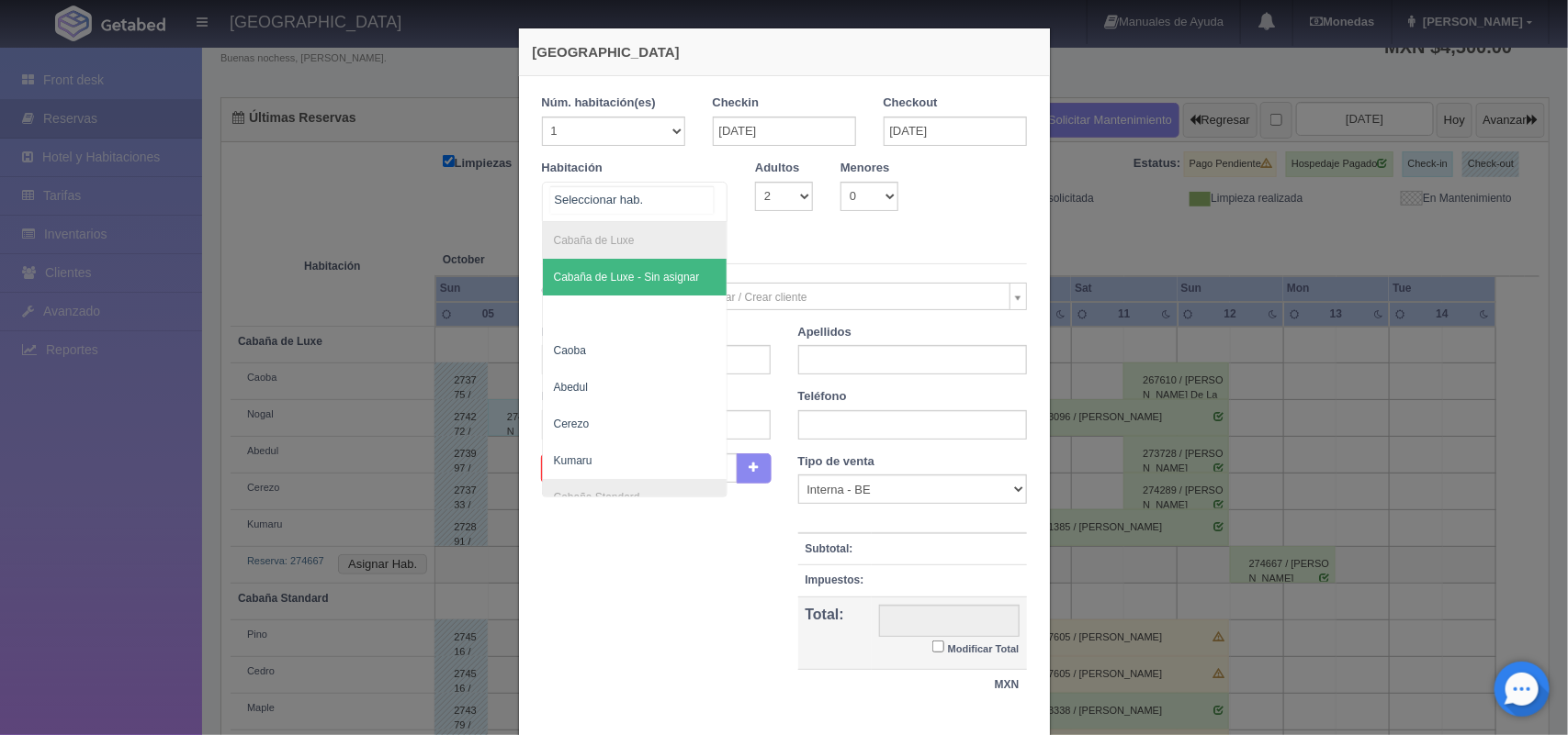
click at [694, 194] on div "Cabaña de Luxe Cabaña de Luxe - Sin asignar [PERSON_NAME] Standard Cabaña Stand…" at bounding box center [635, 202] width 187 height 40
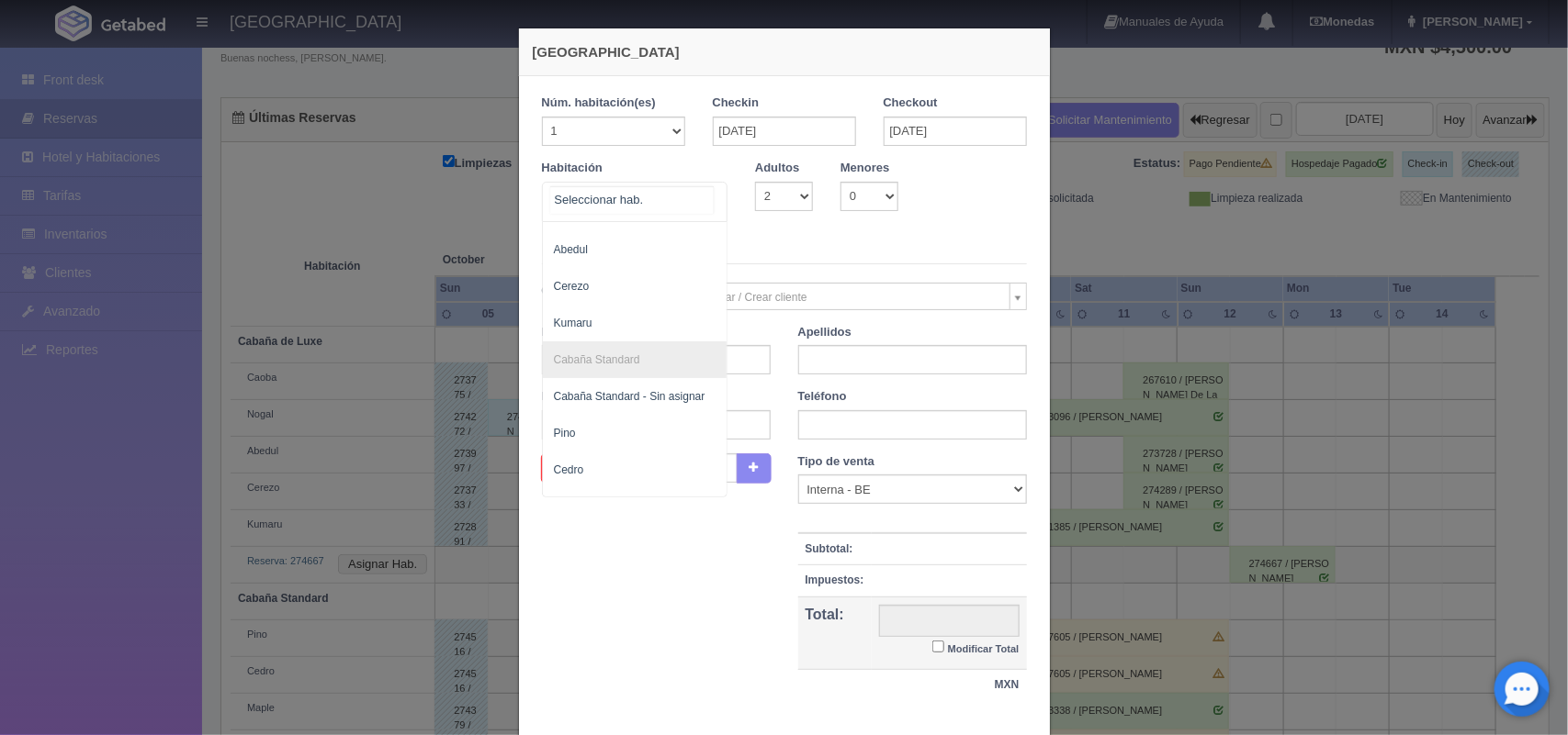
scroll to position [184, 0]
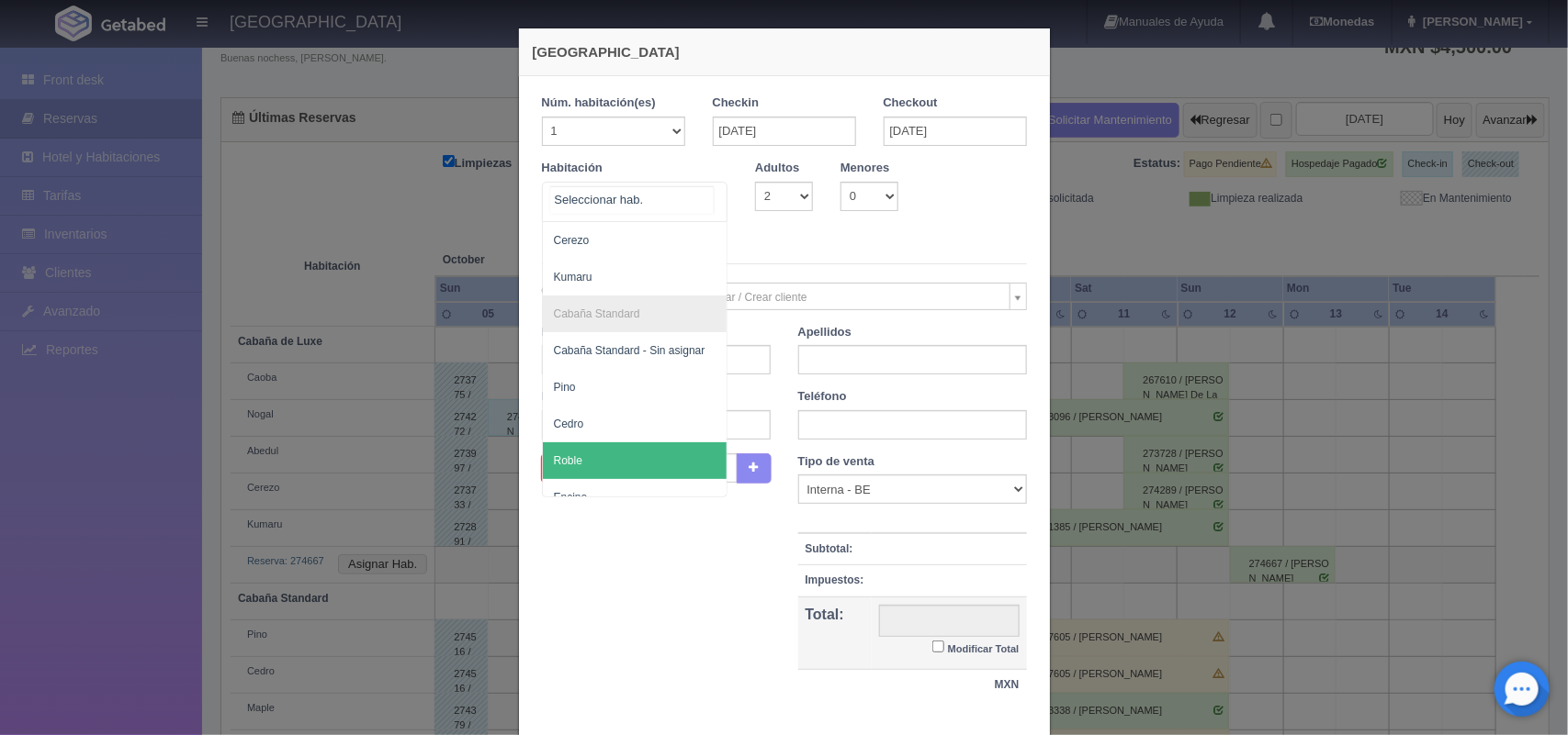
click at [662, 469] on span "Roble" at bounding box center [635, 460] width 185 height 37
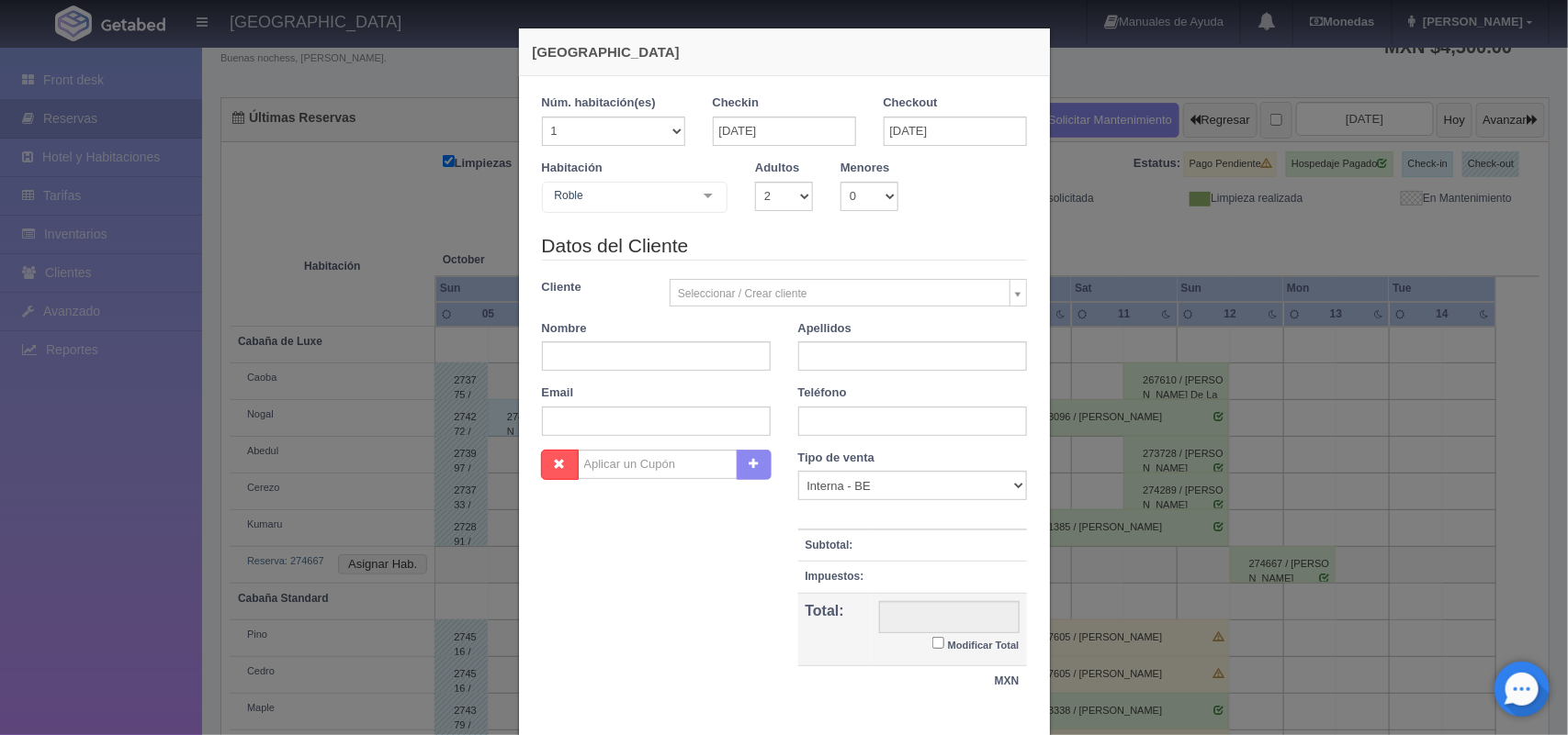
checkbox input "false"
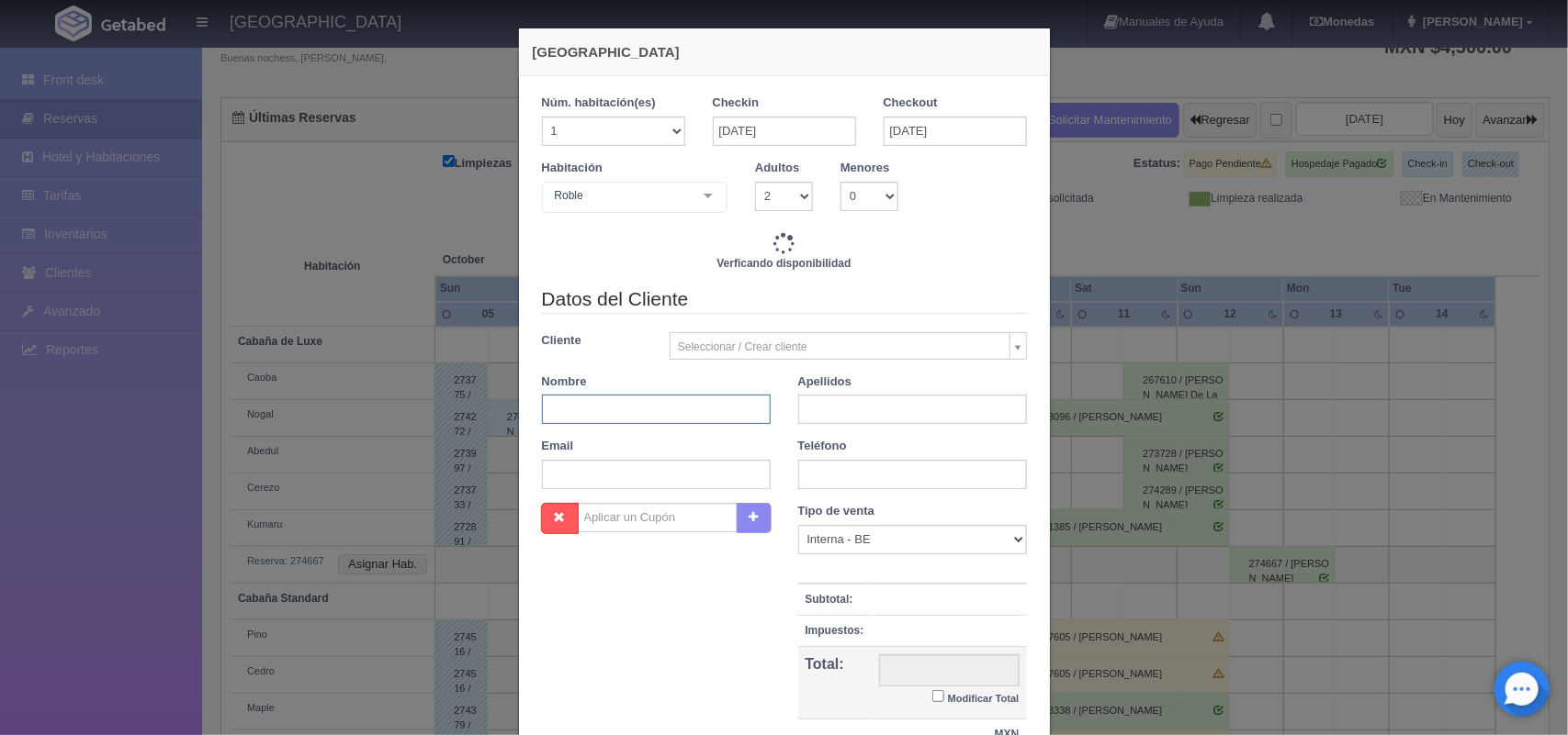
click at [628, 414] on input "text" at bounding box center [656, 409] width 229 height 30
type input "1300.00"
checkbox input "false"
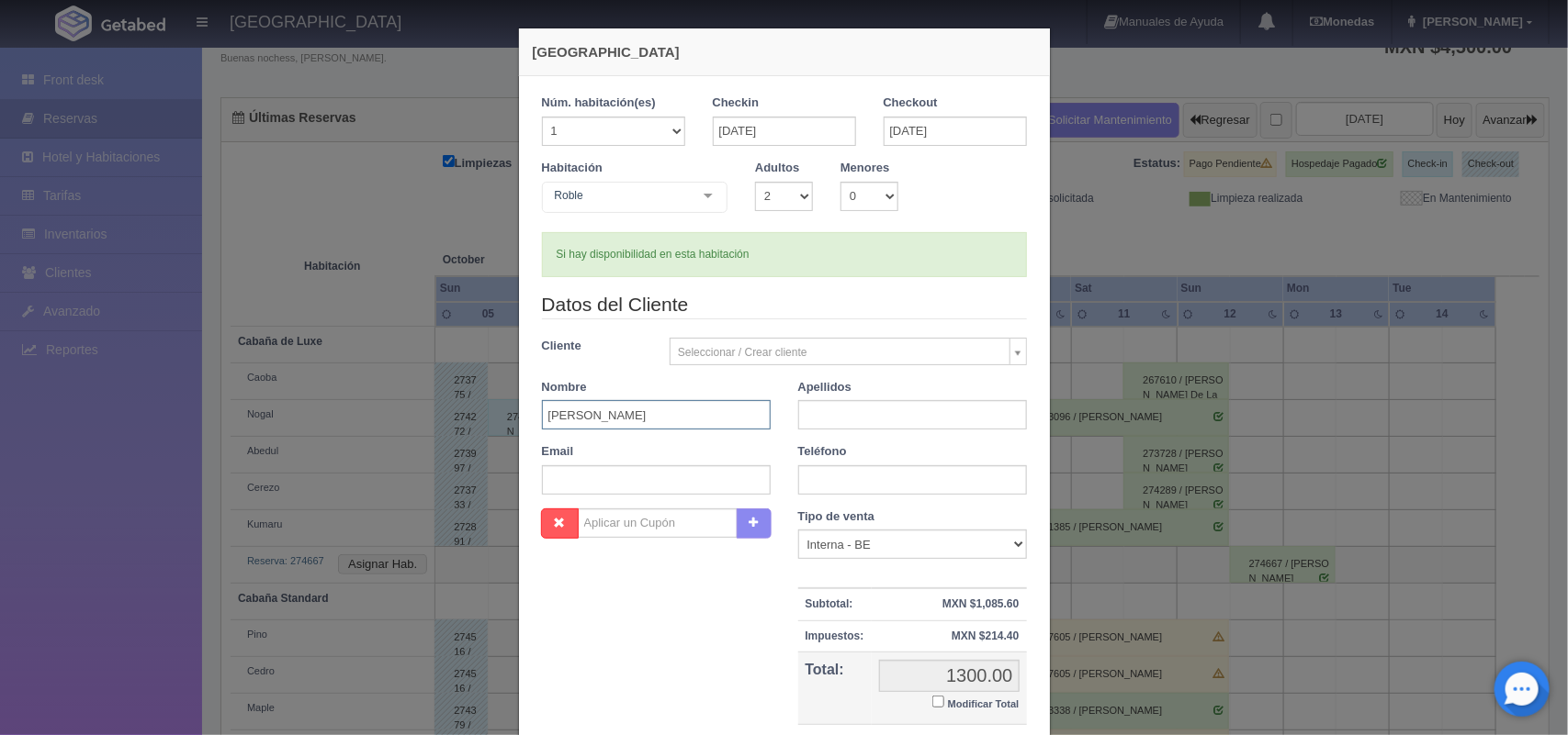
type input "[PERSON_NAME]"
click at [847, 419] on input "text" at bounding box center [913, 415] width 229 height 30
type input "[PERSON_NAME]"
click at [851, 480] on input "text" at bounding box center [913, 480] width 229 height 30
type input "7772233851"
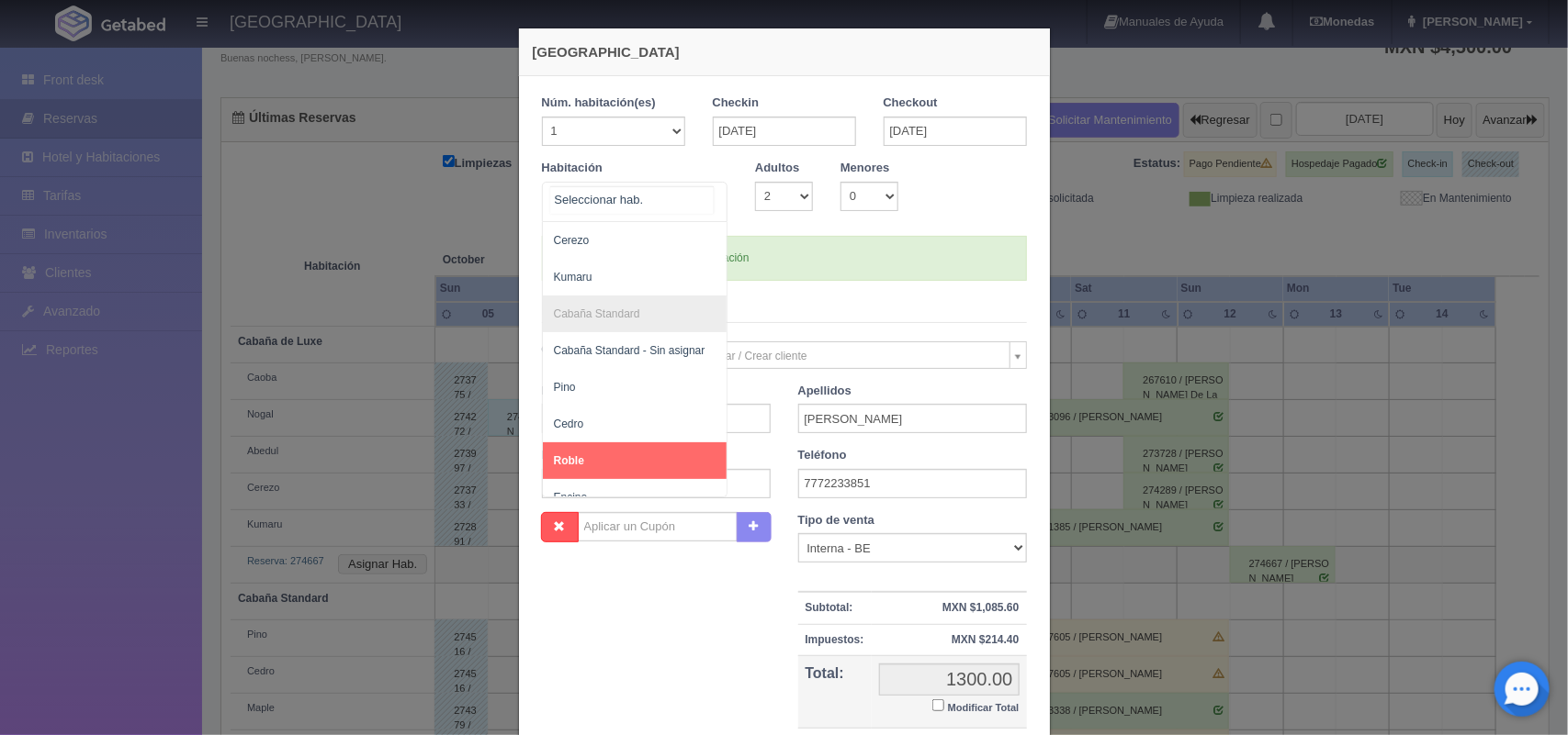
click at [695, 199] on div "Cabaña de Luxe Cabaña de Luxe - Sin asignar [PERSON_NAME] Standard Cabaña Stand…" at bounding box center [635, 202] width 187 height 40
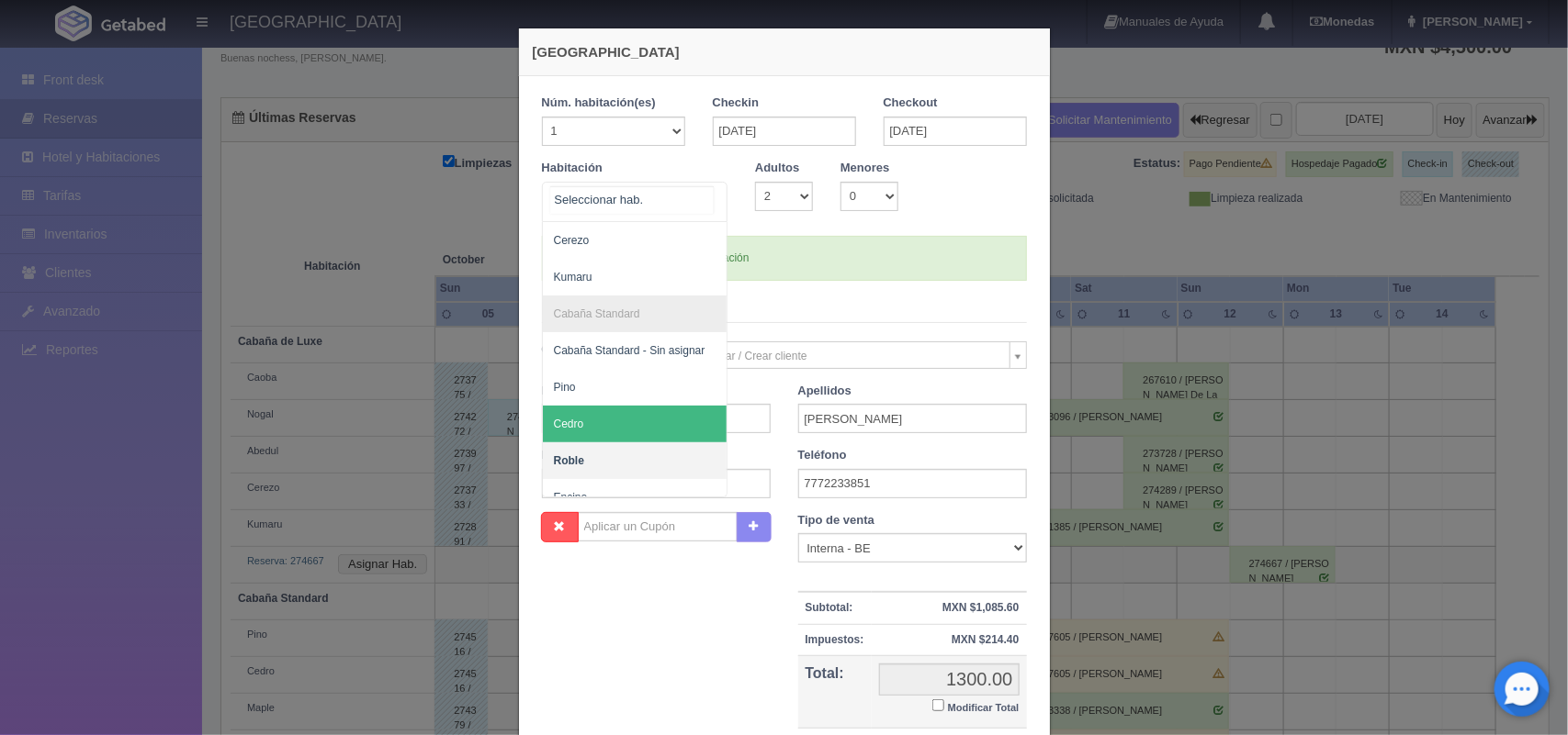
click at [632, 428] on span "Cedro" at bounding box center [635, 424] width 185 height 37
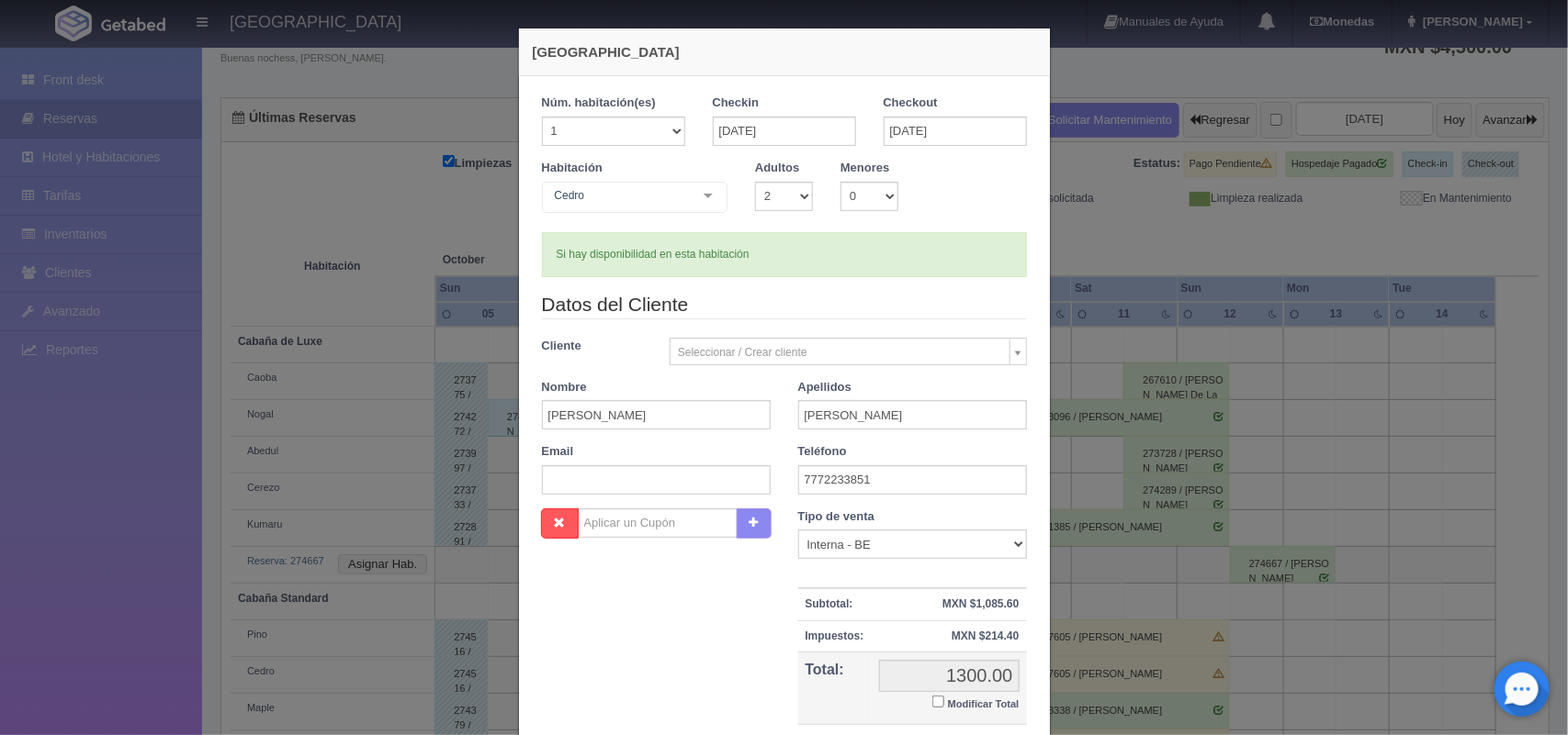
checkbox input "false"
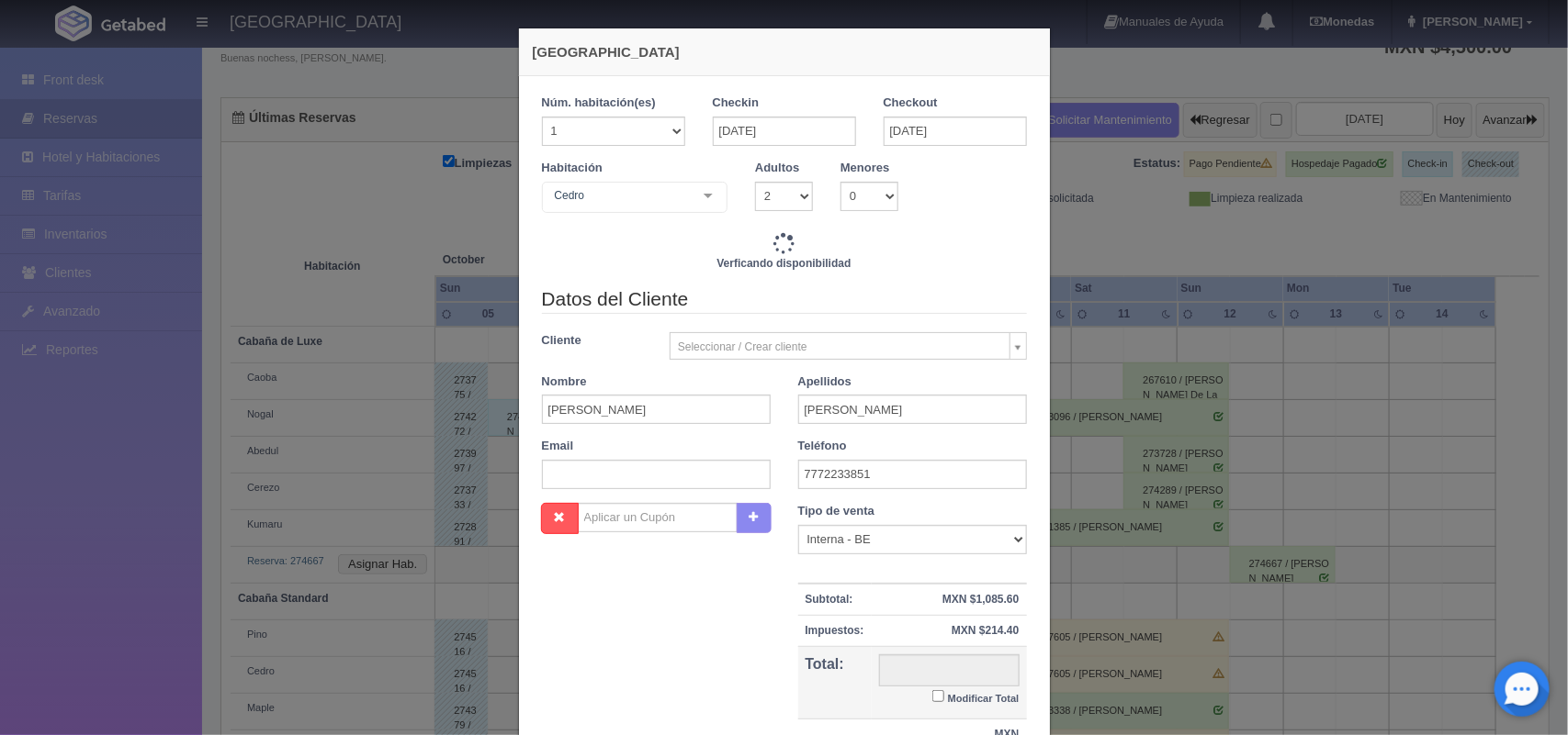
type input "1300.00"
checkbox input "false"
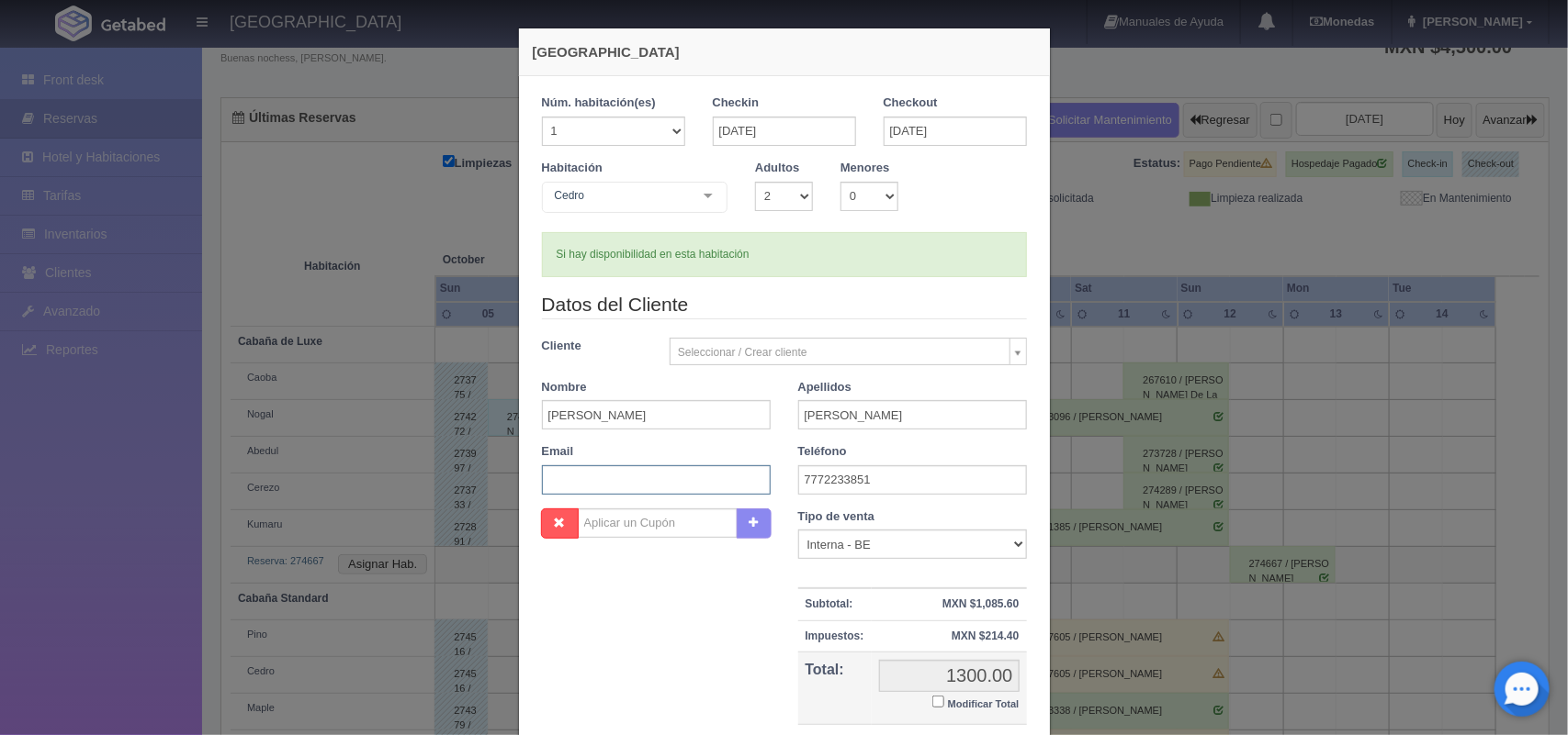
click at [586, 483] on input "text" at bounding box center [656, 480] width 229 height 30
paste input "[EMAIL_ADDRESS][DOMAIN_NAME]"
type input "[EMAIL_ADDRESS][DOMAIN_NAME]"
click at [933, 705] on input "Modificar Total" at bounding box center [939, 702] width 12 height 12
checkbox input "true"
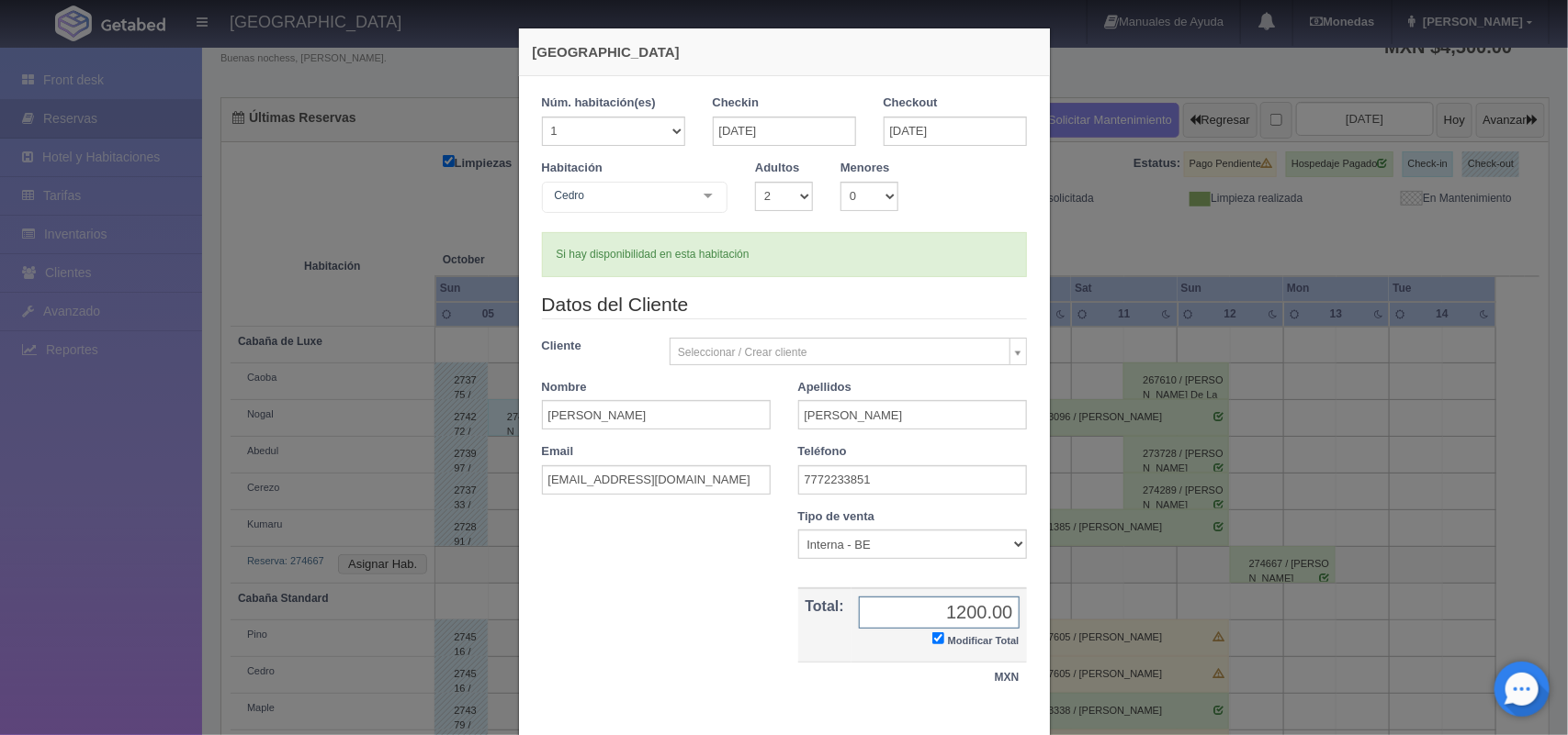
type input "1200.00"
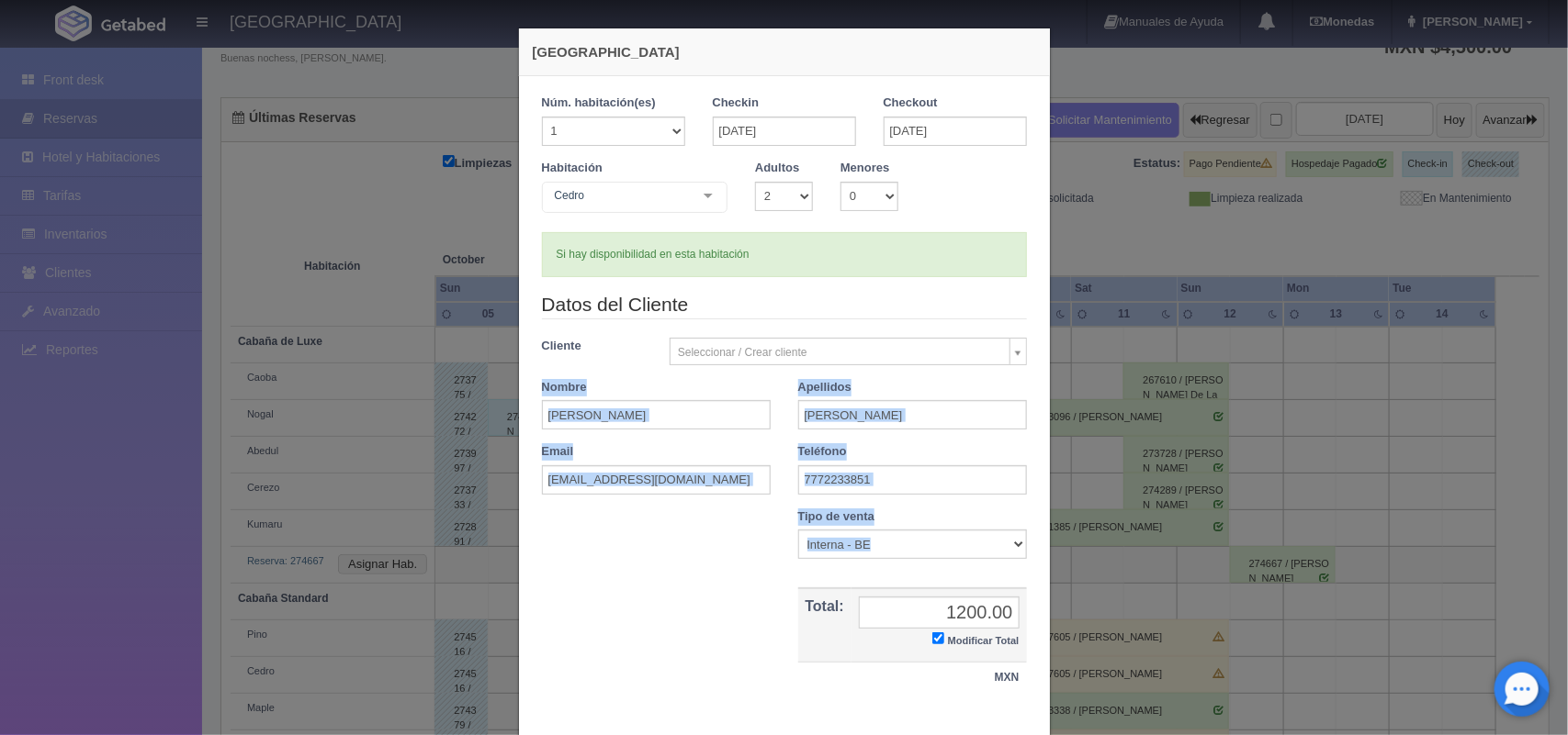
drag, startPoint x: 1550, startPoint y: 471, endPoint x: 1567, endPoint y: 691, distance: 220.7
click at [1550, 691] on div "[GEOGRAPHIC_DATA] 1 Núm. habitación(es) 1 2 3 4 5 6 7 8 9 10 11 12 13 14 15 16 …" at bounding box center [784, 367] width 1568 height 735
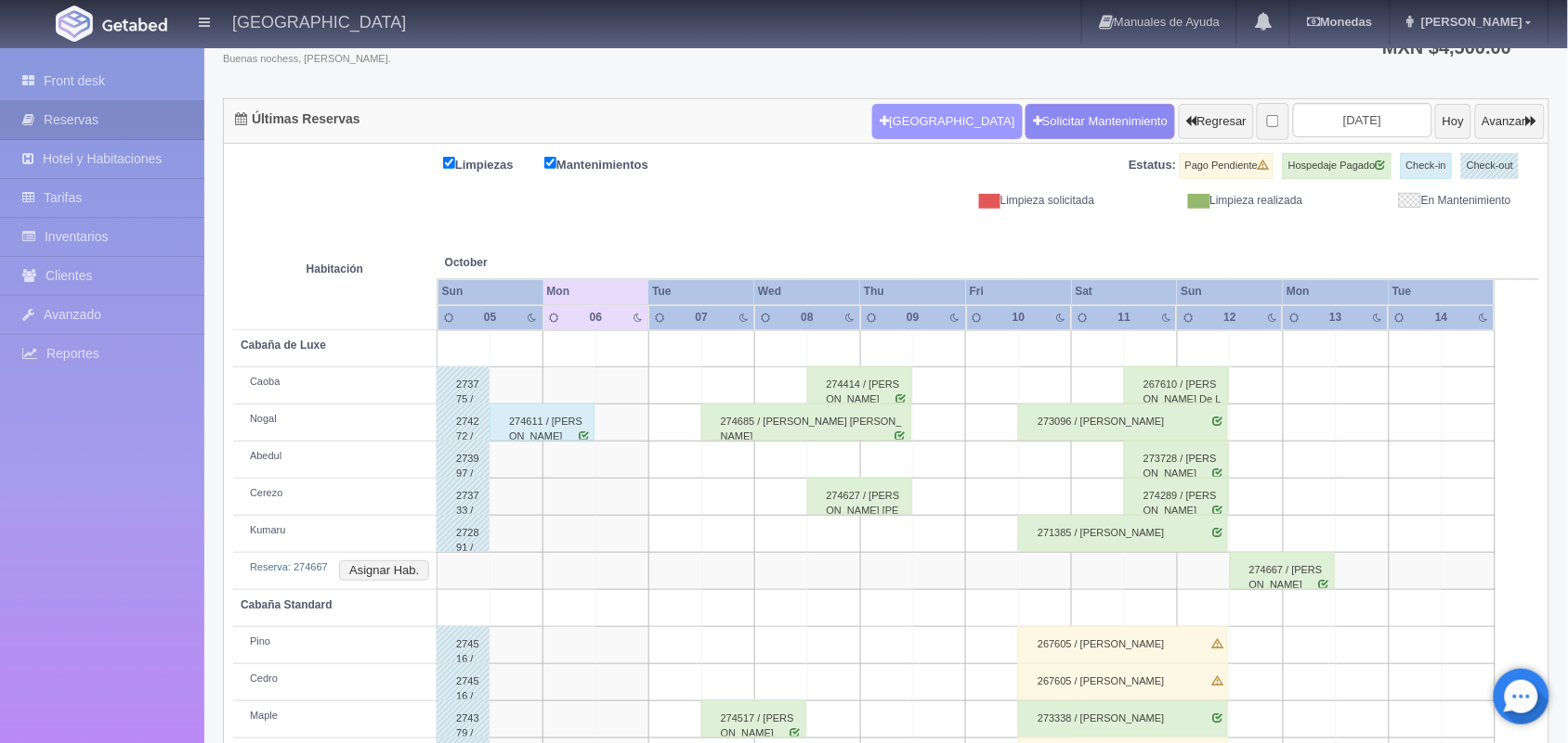
click at [894, 104] on button "[GEOGRAPHIC_DATA]" at bounding box center [946, 121] width 149 height 36
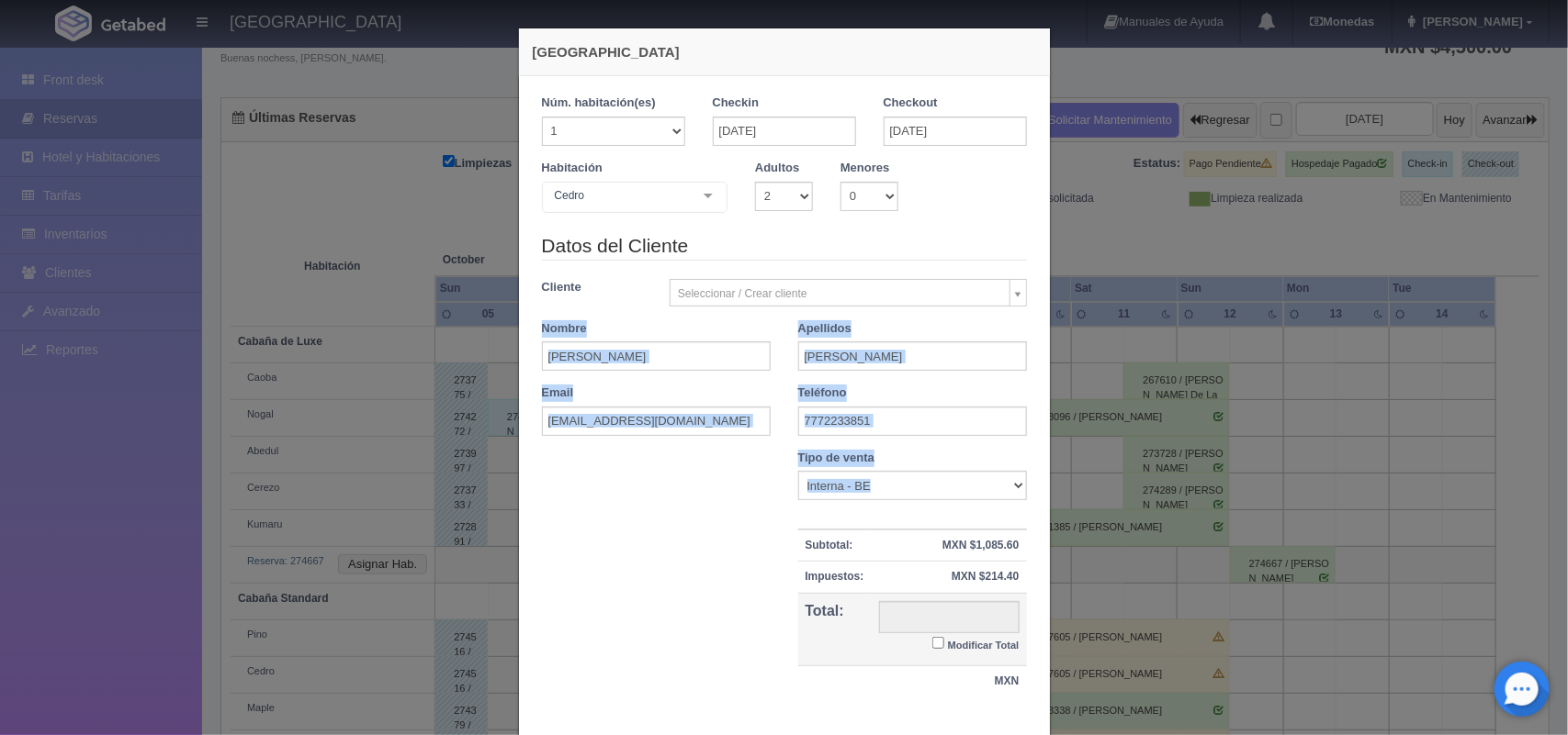
click at [654, 602] on div "Nombre Cupón : Descuentos : Tipo de venta Correo Electronico Interna - BE Llama…" at bounding box center [784, 583] width 512 height 267
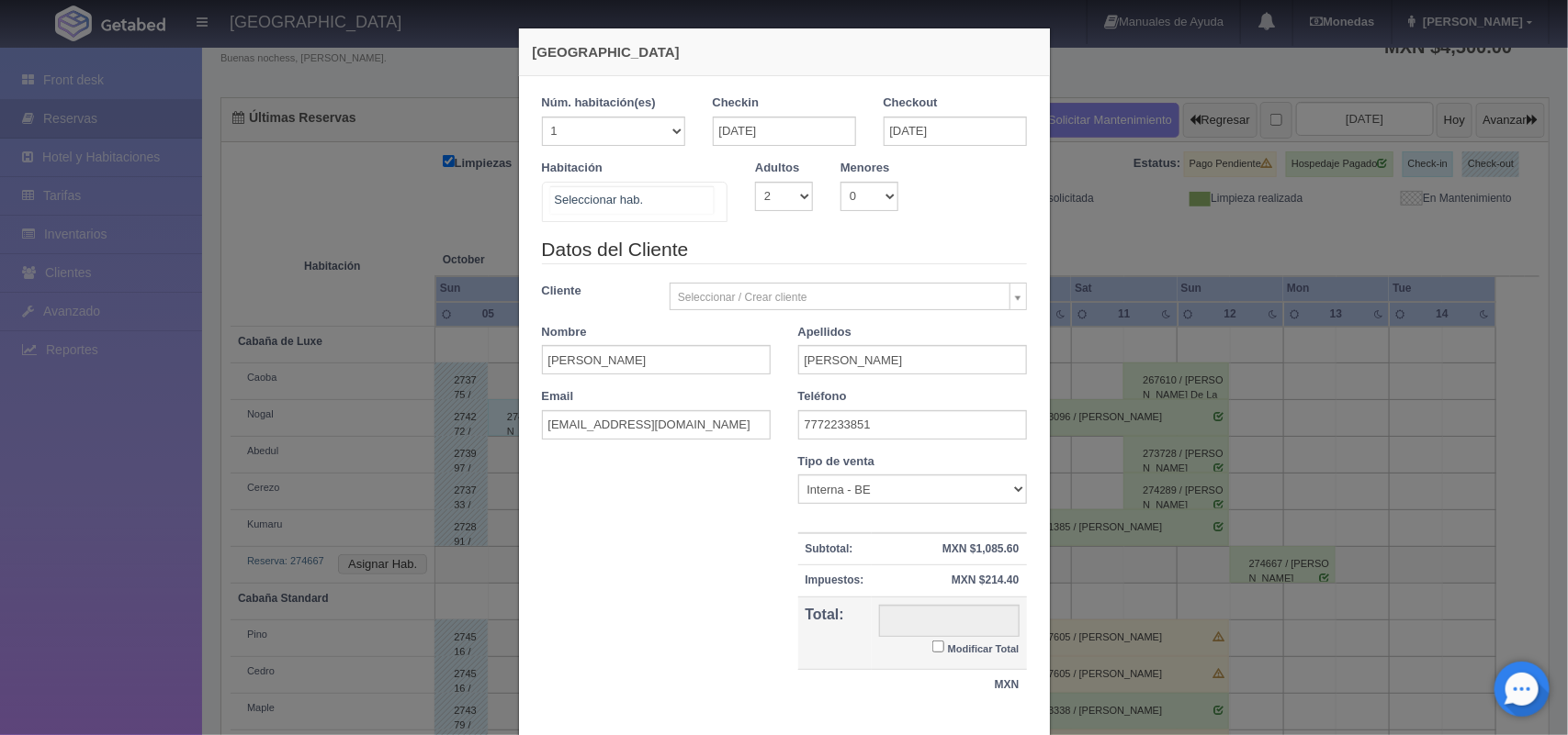
click at [689, 193] on div "Cabaña de Luxe Cabaña de Luxe - Sin asignar [PERSON_NAME] Standard Cabaña Stand…" at bounding box center [635, 202] width 187 height 40
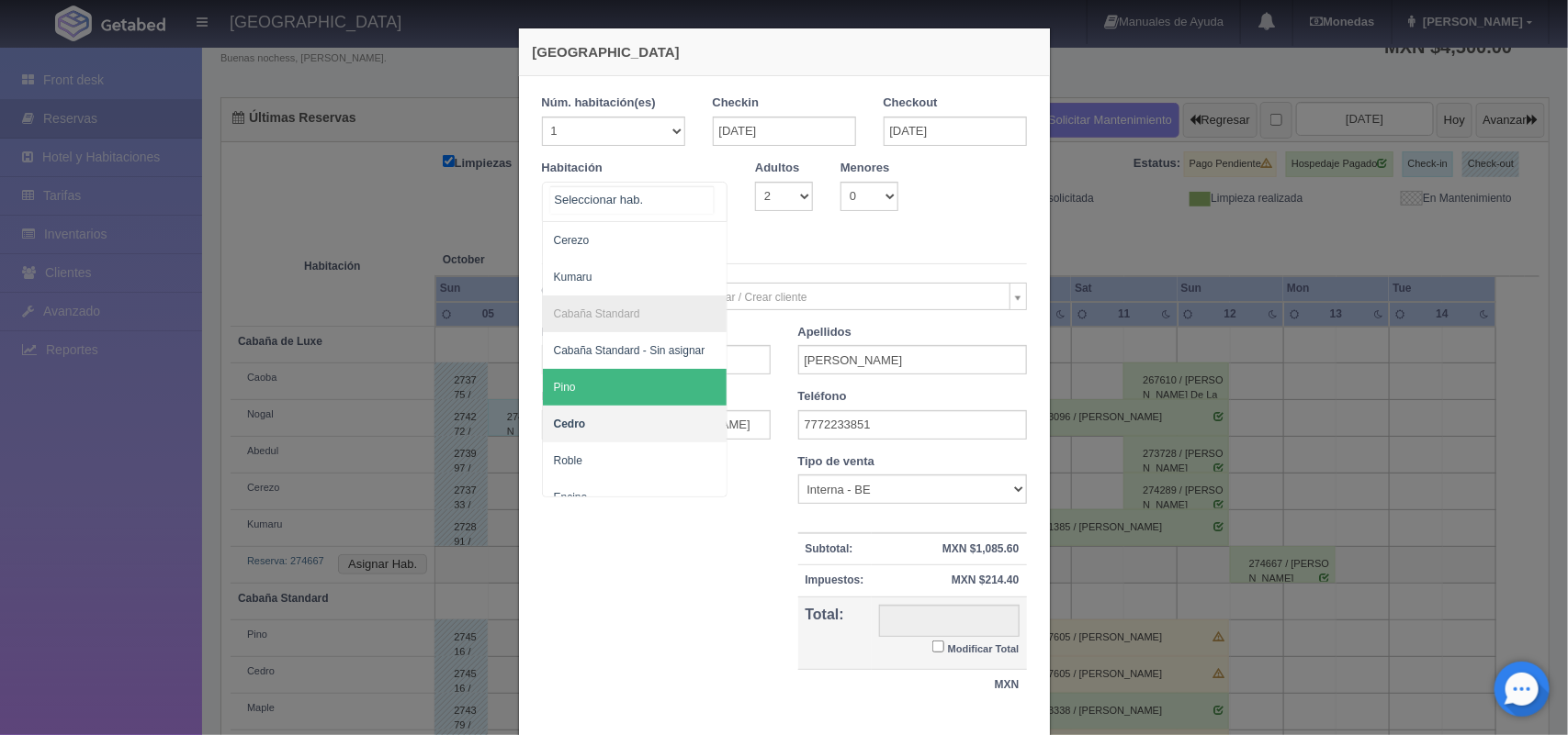
click at [627, 400] on span "Pino" at bounding box center [635, 387] width 185 height 37
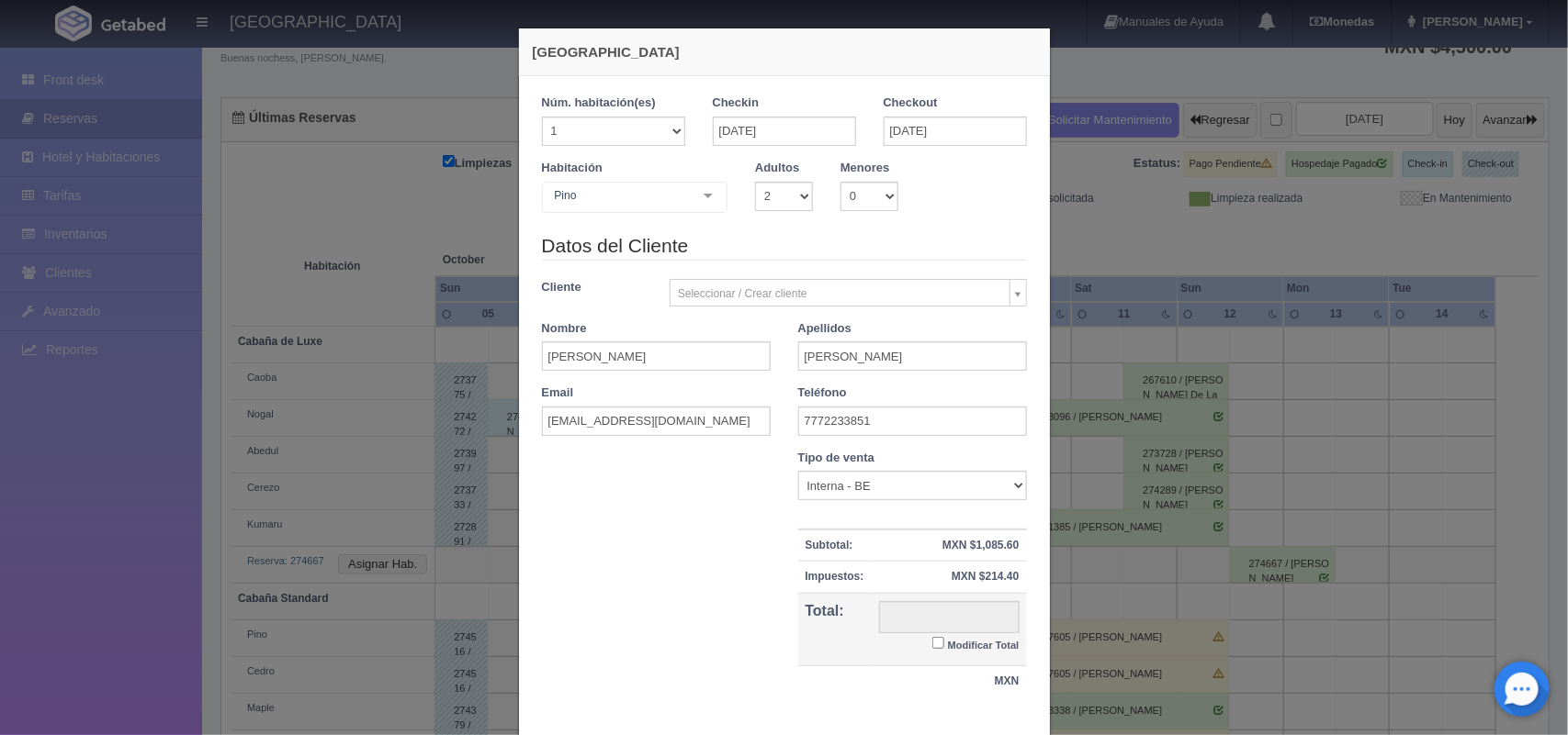
checkbox input "false"
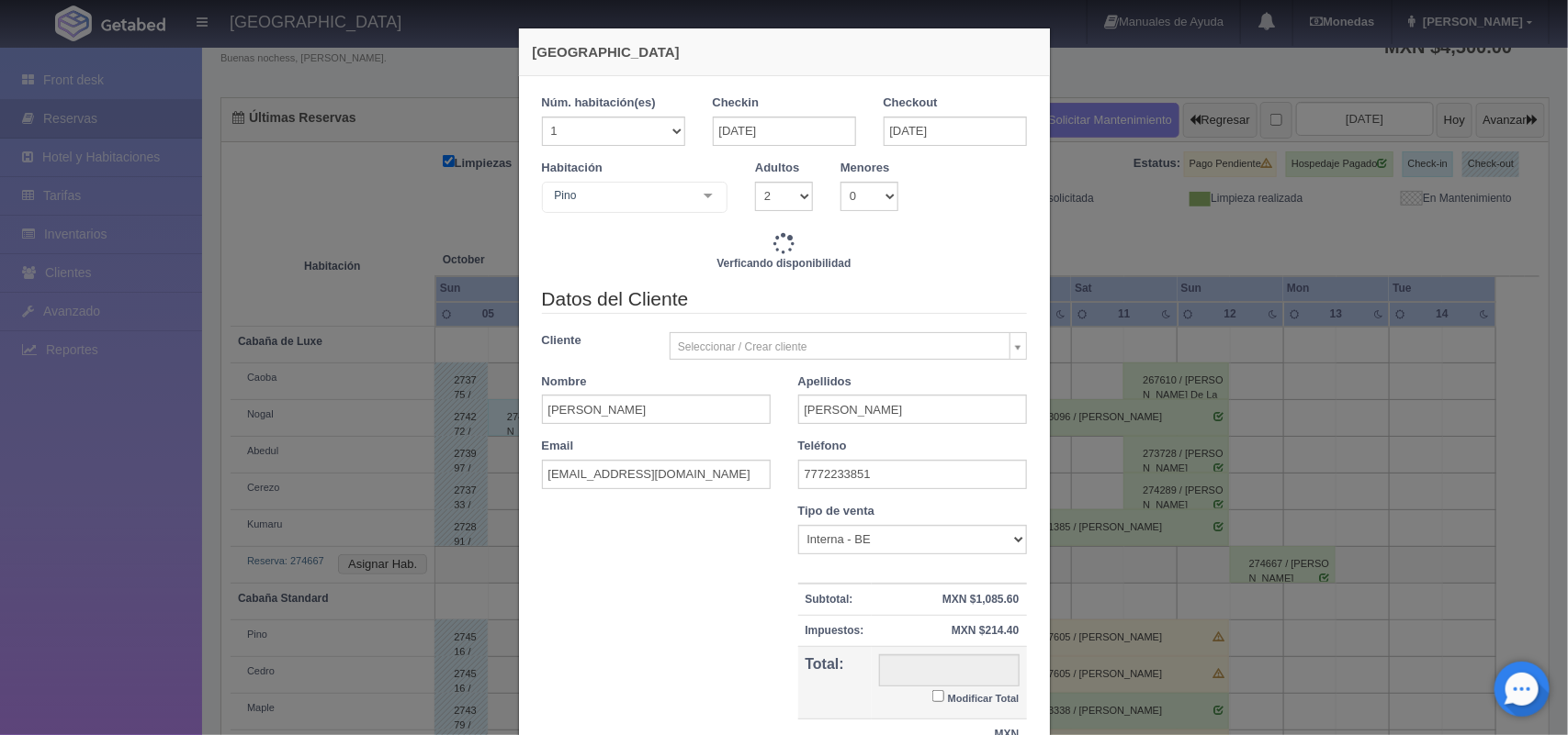
type input "1300.00"
checkbox input "false"
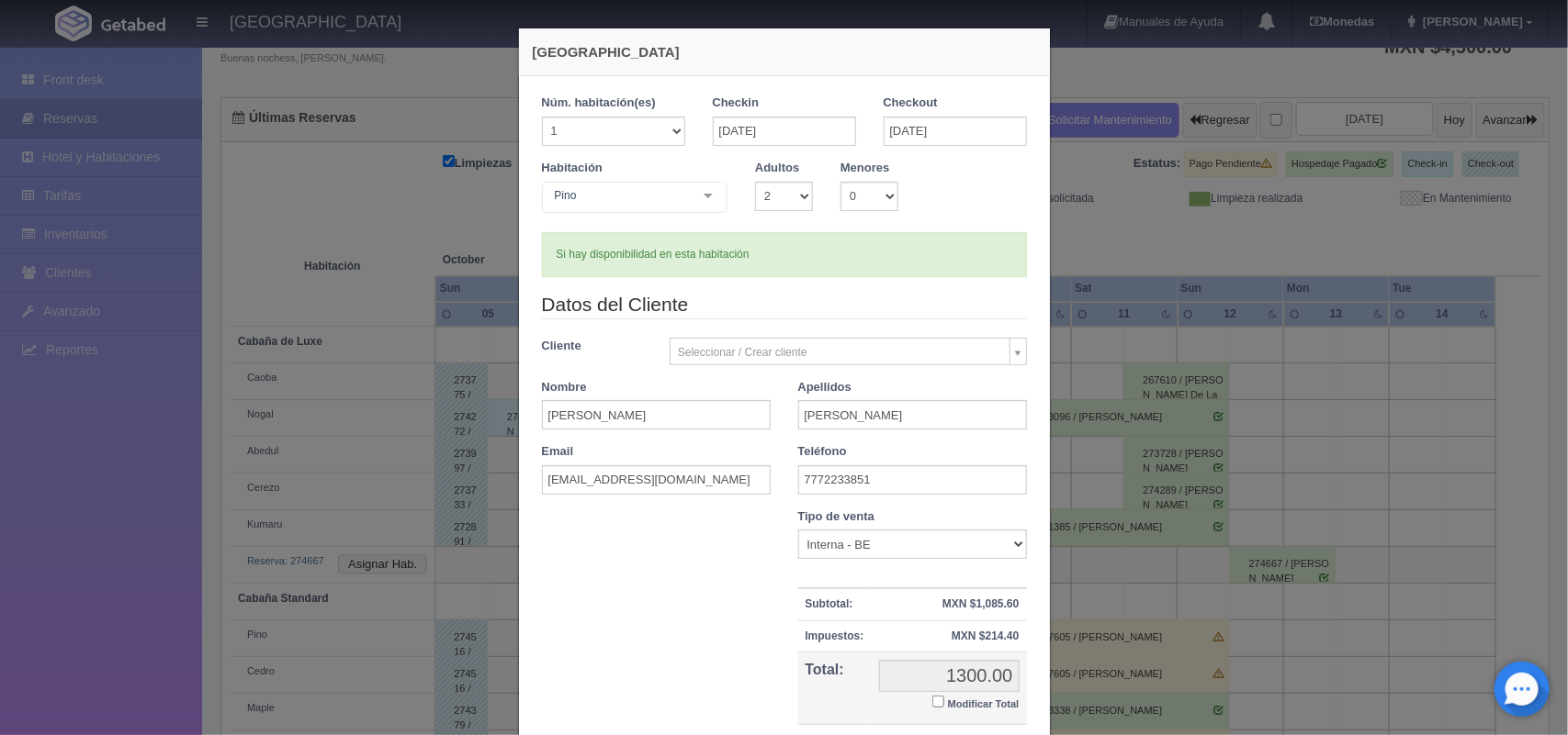
click at [691, 194] on div "[PERSON_NAME] de Luxe Cabaña de Luxe - Sin asignar [PERSON_NAME] Cabaña Standar…" at bounding box center [635, 200] width 187 height 37
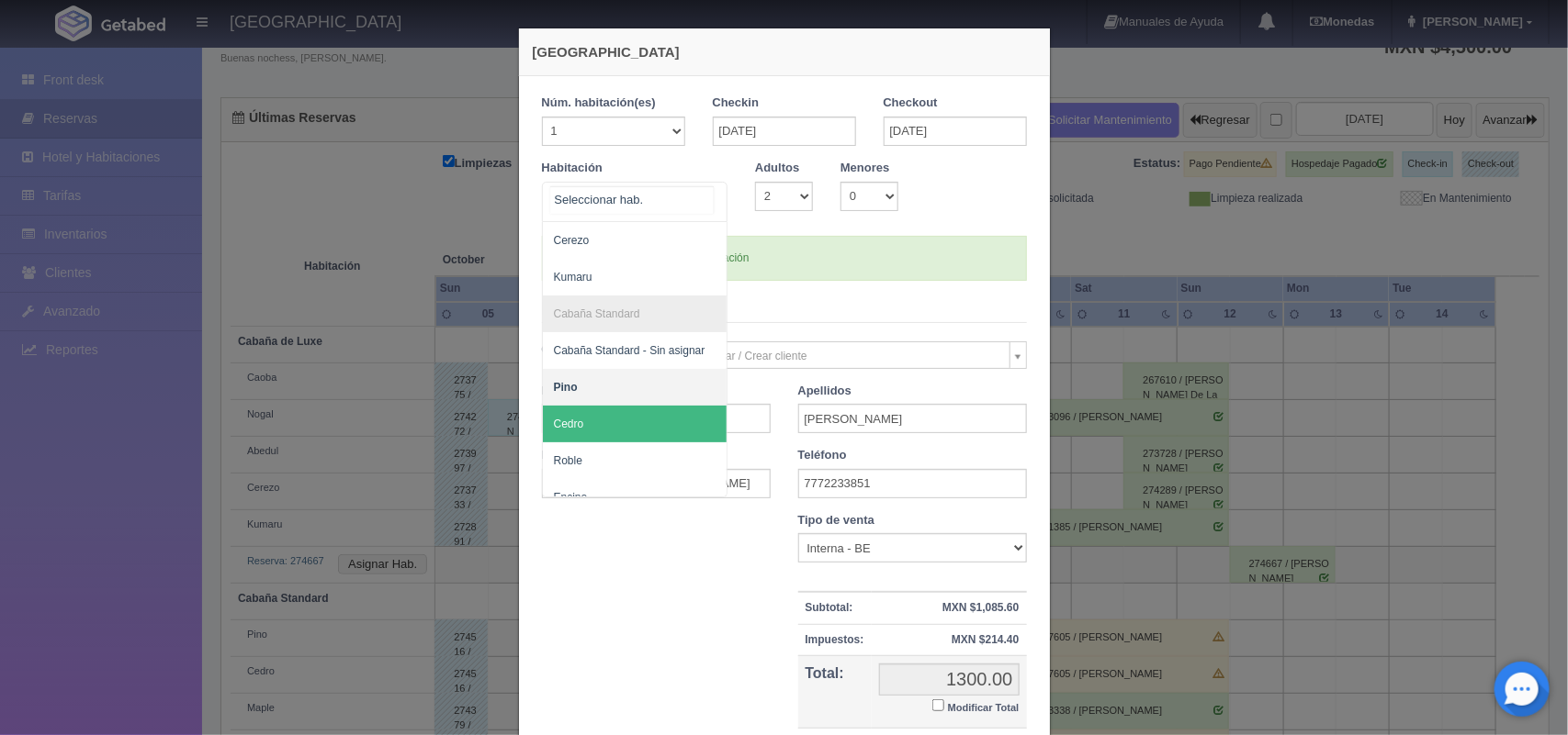
click at [666, 422] on span "Cedro" at bounding box center [635, 424] width 185 height 37
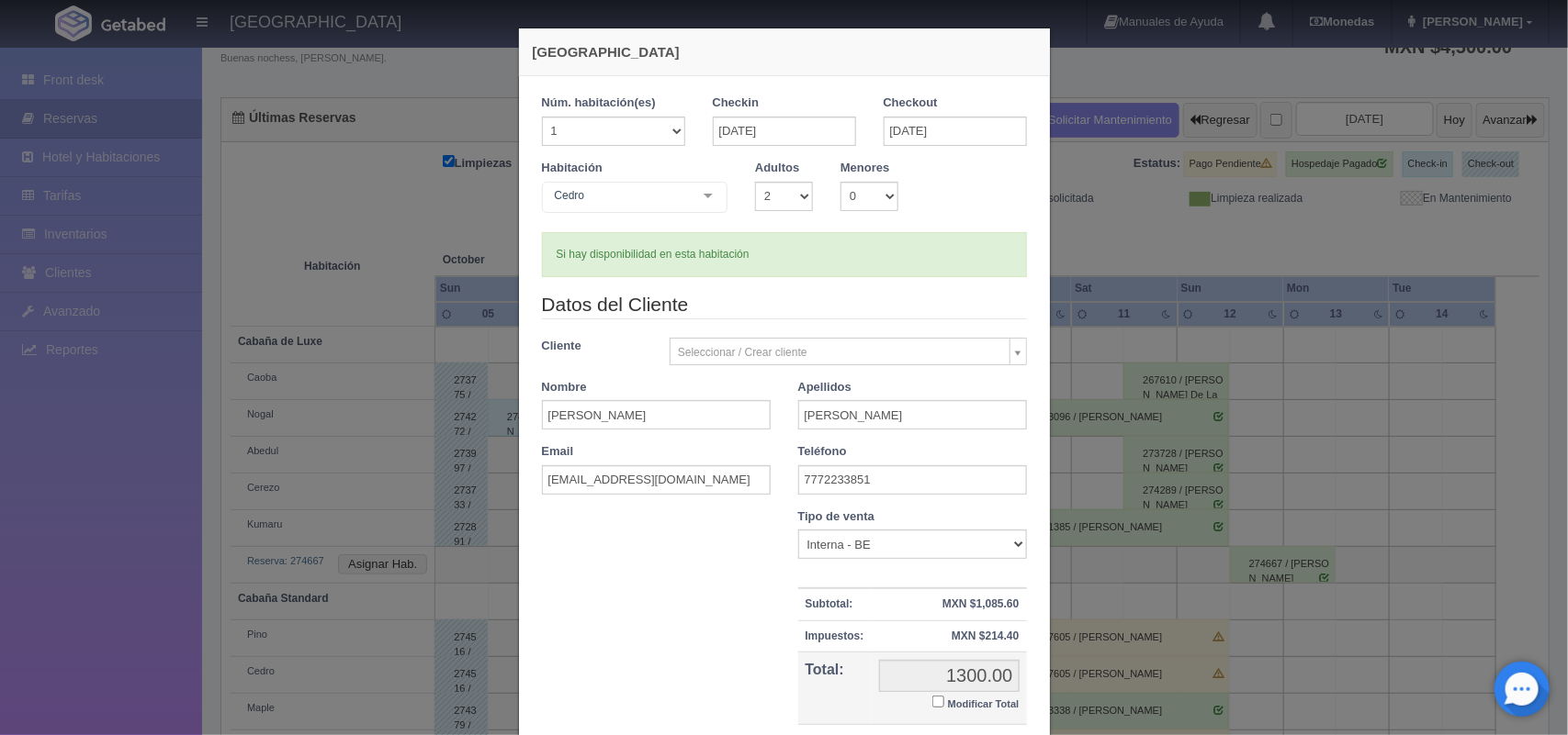
checkbox input "false"
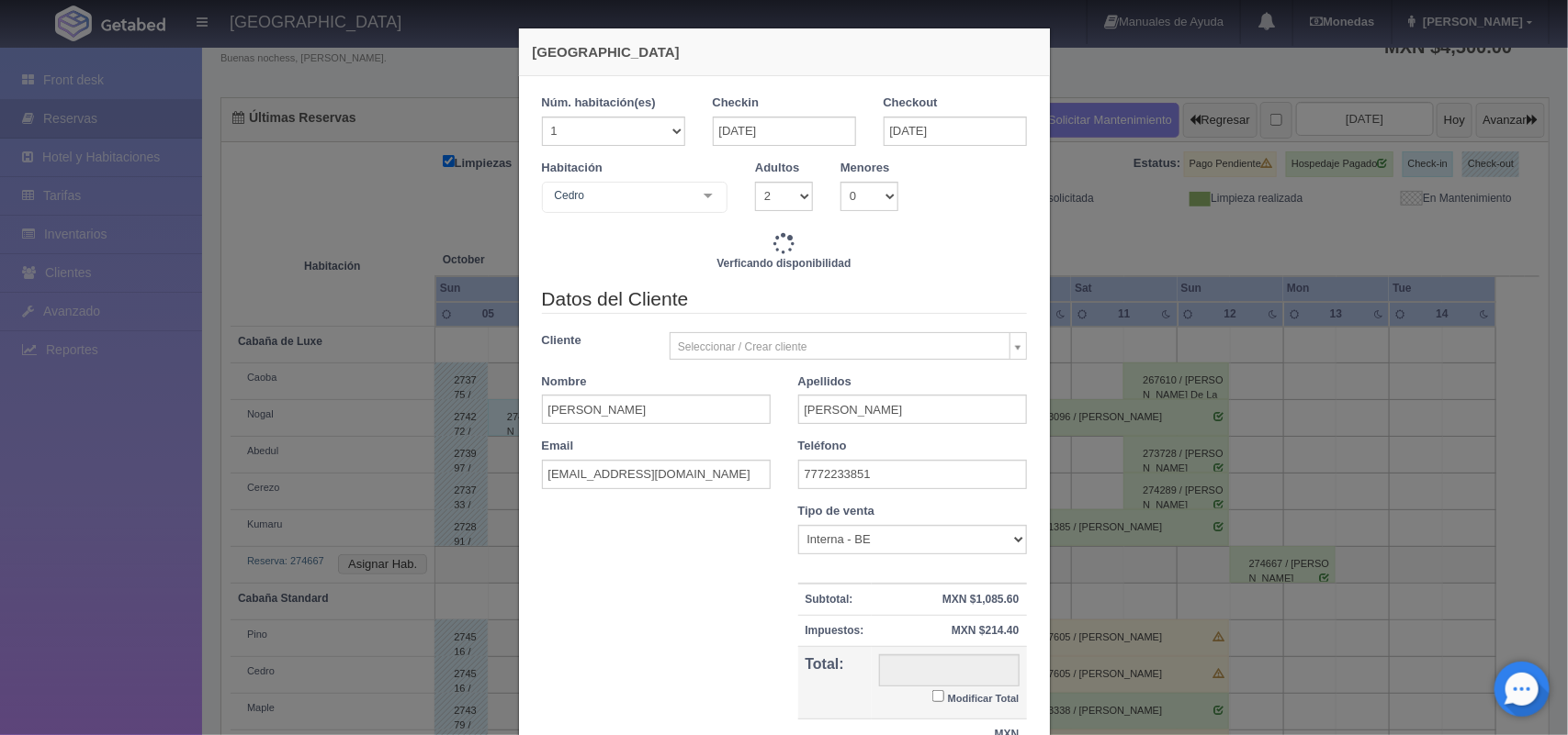
type input "1300.00"
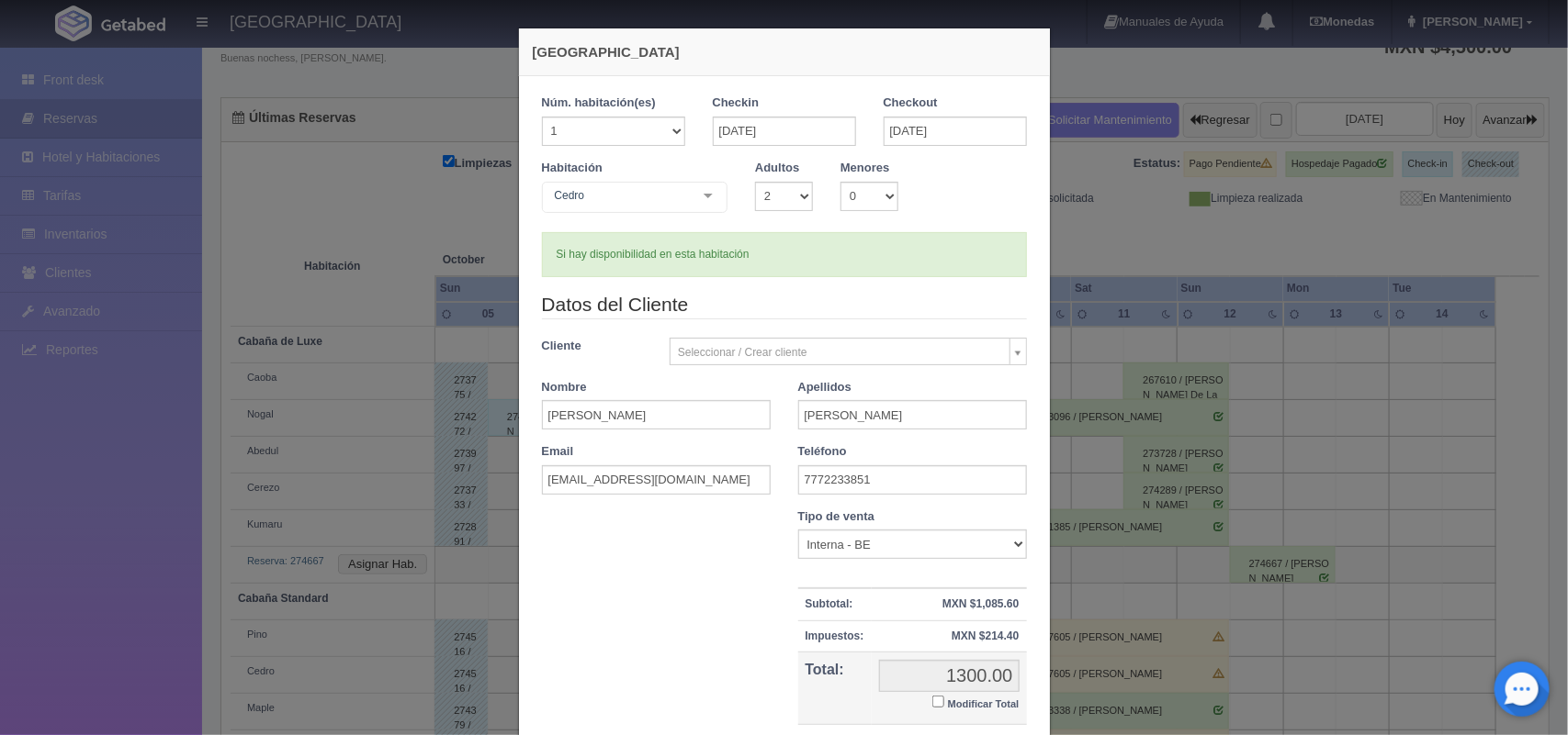
click at [933, 703] on input "Modificar Total" at bounding box center [939, 702] width 12 height 12
checkbox input "true"
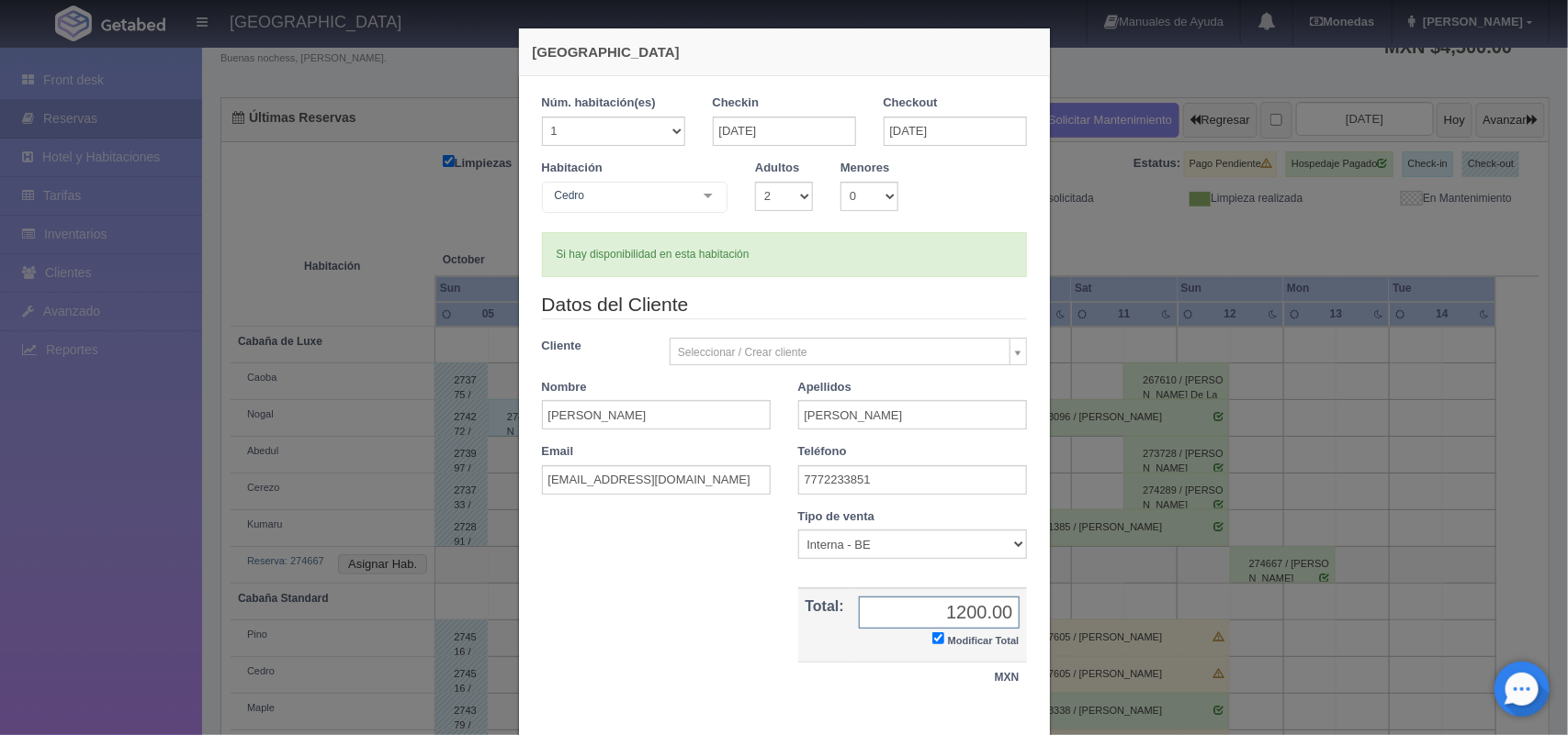
scroll to position [106, 0]
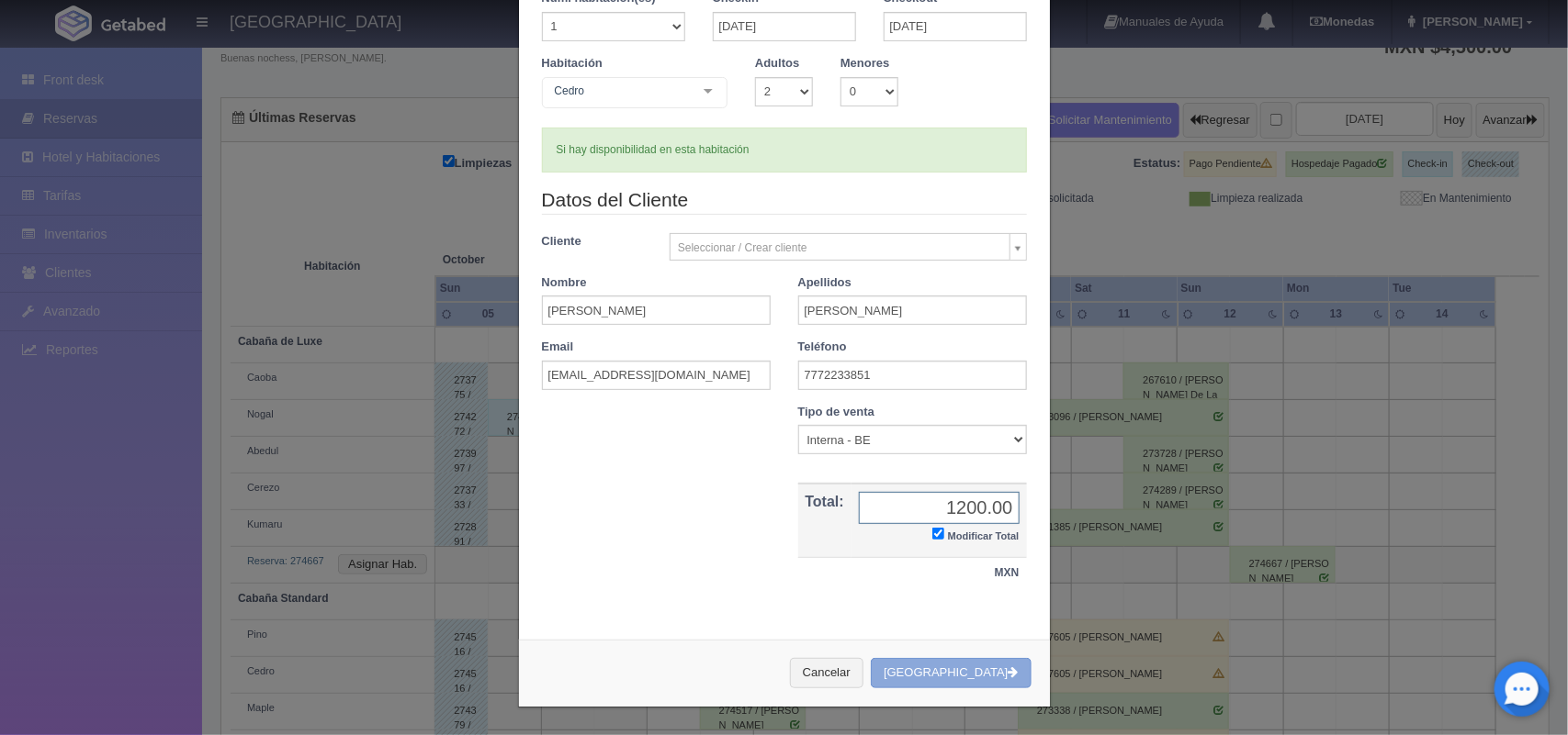
type input "1200.00"
click at [954, 680] on button "[GEOGRAPHIC_DATA]" at bounding box center [951, 674] width 160 height 31
